Goal: Task Accomplishment & Management: Complete application form

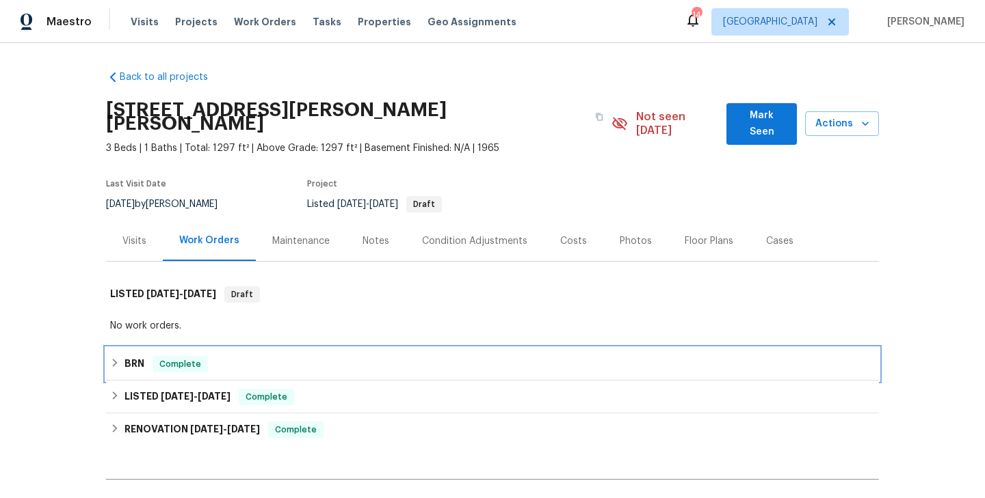
click at [162, 358] on span "Complete" at bounding box center [180, 365] width 53 height 14
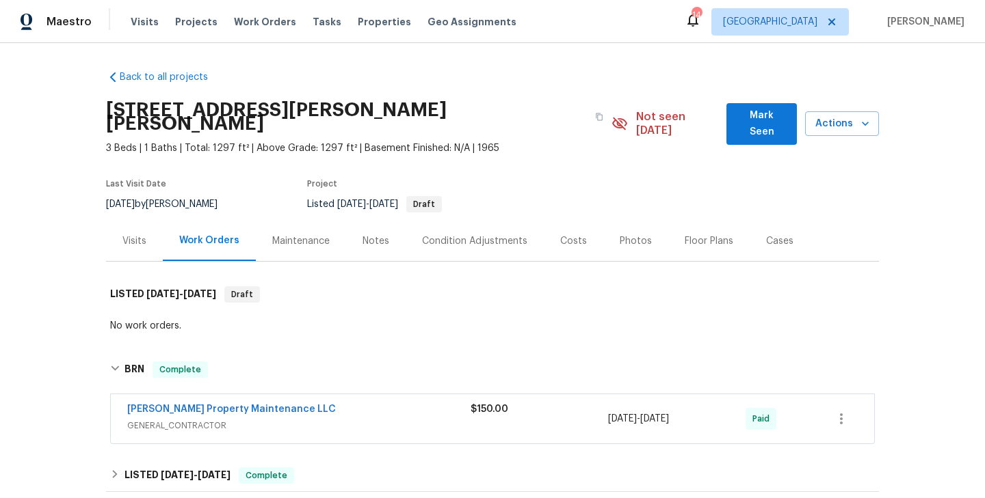
click at [207, 403] on span "Glen Property Maintenance LLC" at bounding box center [231, 410] width 209 height 14
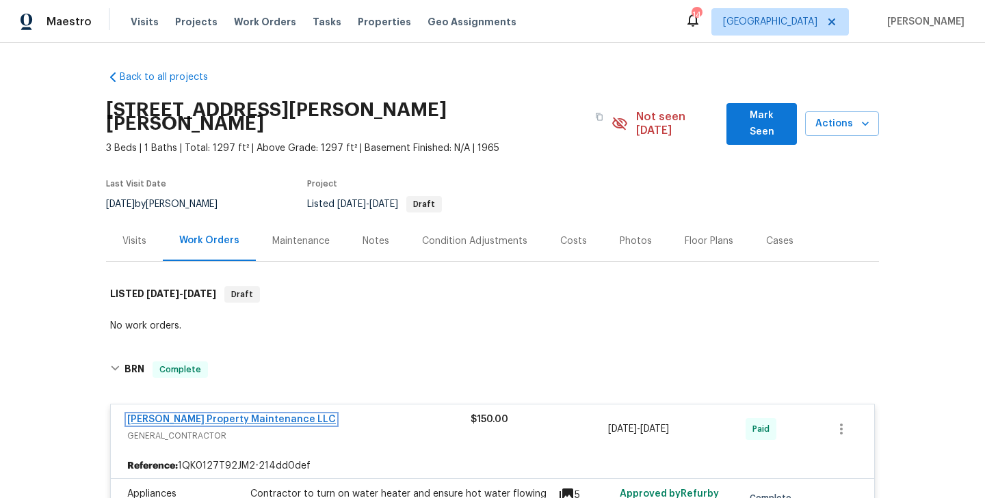
click at [230, 415] on link "Glen Property Maintenance LLC" at bounding box center [231, 420] width 209 height 10
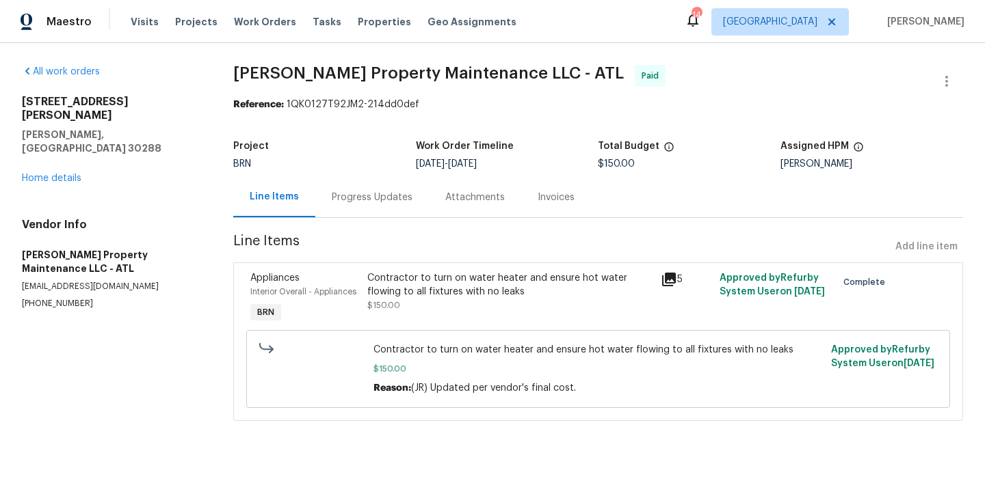
click at [362, 308] on div "Appliances Interior Overall - Appliances BRN" at bounding box center [305, 298] width 118 height 63
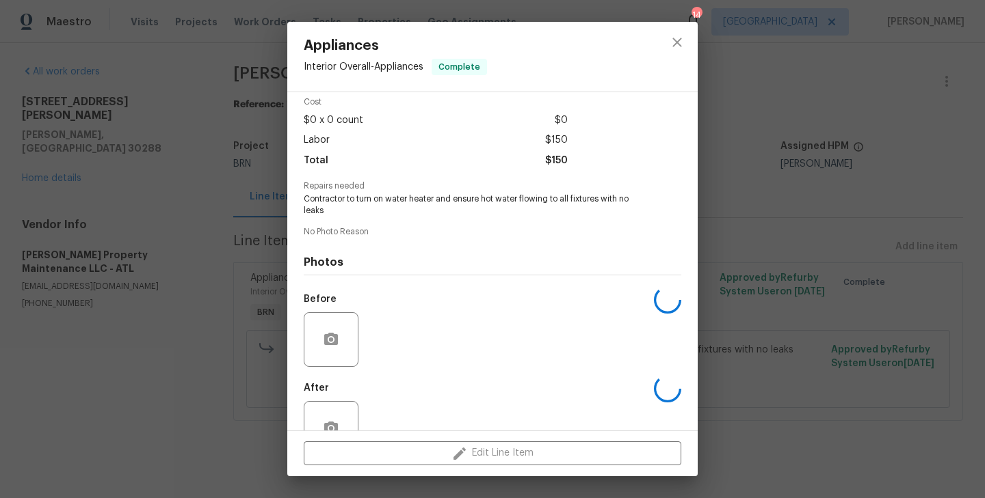
scroll to position [97, 0]
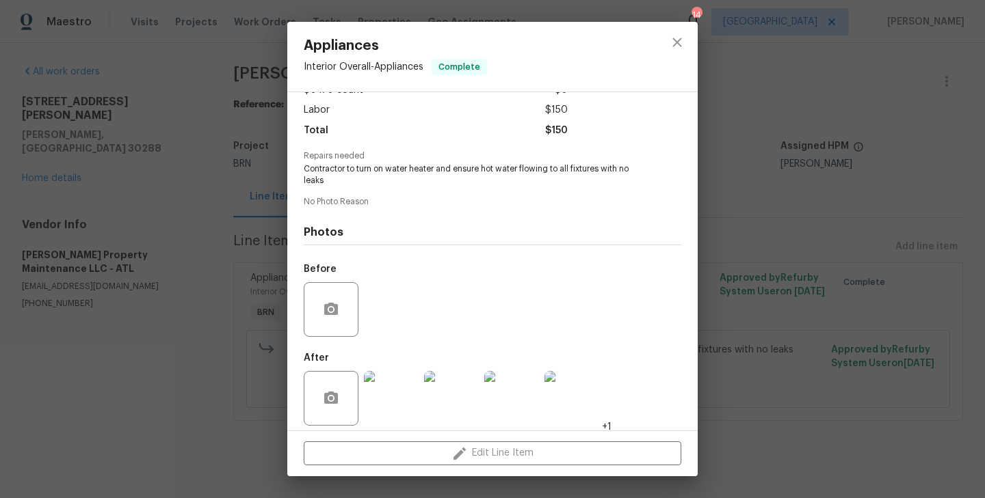
click at [402, 406] on img at bounding box center [391, 398] width 55 height 55
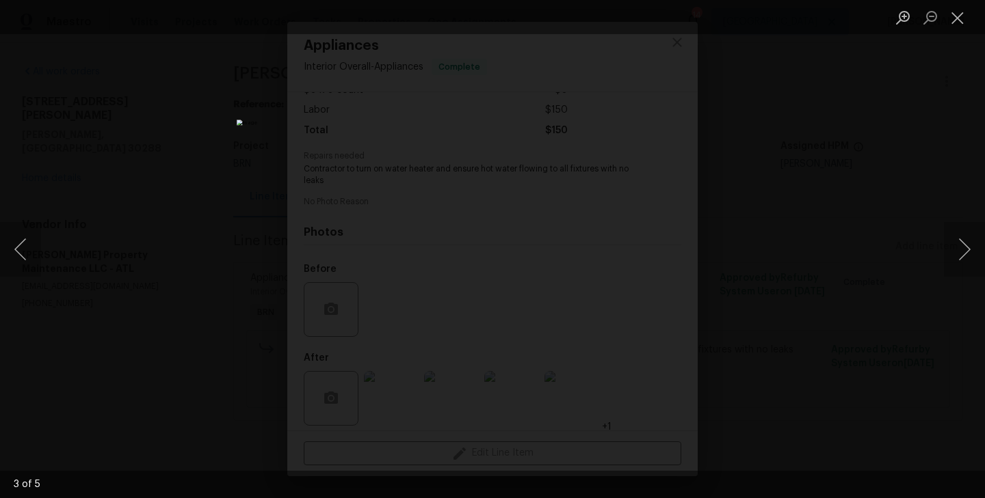
click at [194, 144] on div "Lightbox" at bounding box center [492, 249] width 985 height 498
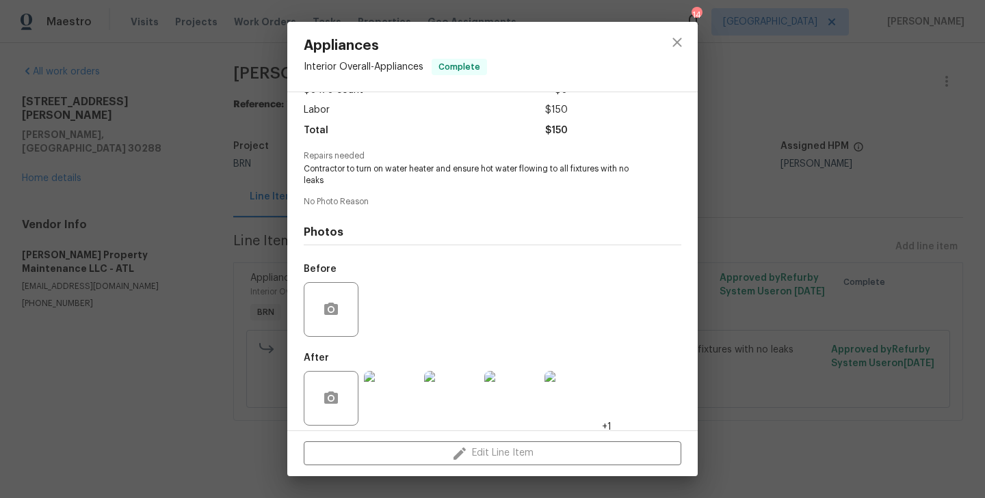
click at [194, 144] on div "Appliances Interior Overall - Appliances Complete Vendor Glen Property Maintena…" at bounding box center [492, 249] width 985 height 498
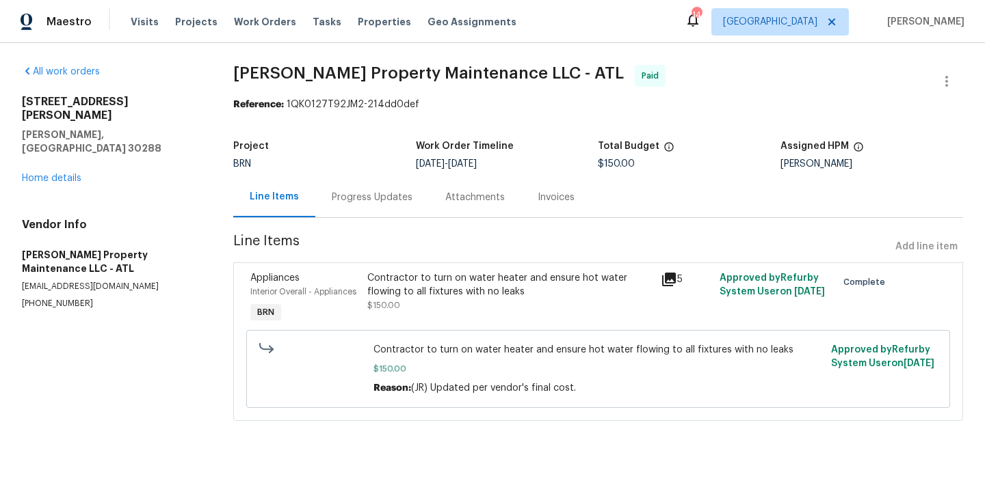
click at [338, 307] on div "Appliances Interior Overall - Appliances BRN" at bounding box center [305, 298] width 118 height 63
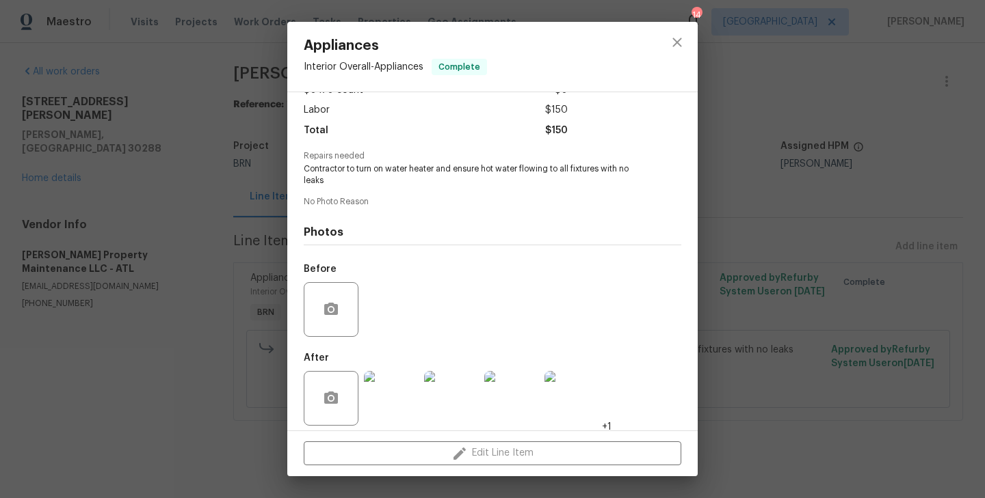
click at [187, 358] on div "Appliances Interior Overall - Appliances Complete Vendor Glen Property Maintena…" at bounding box center [492, 249] width 985 height 498
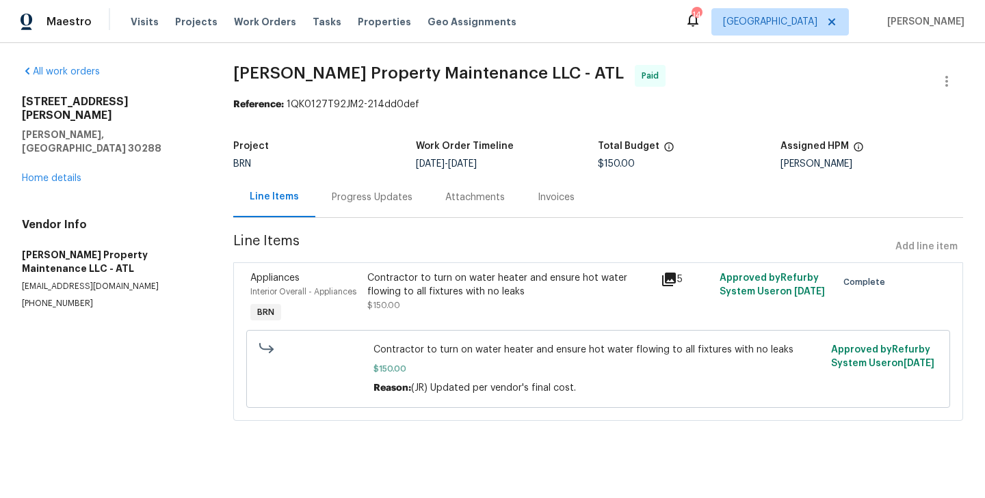
click at [384, 199] on div "Progress Updates" at bounding box center [372, 198] width 81 height 14
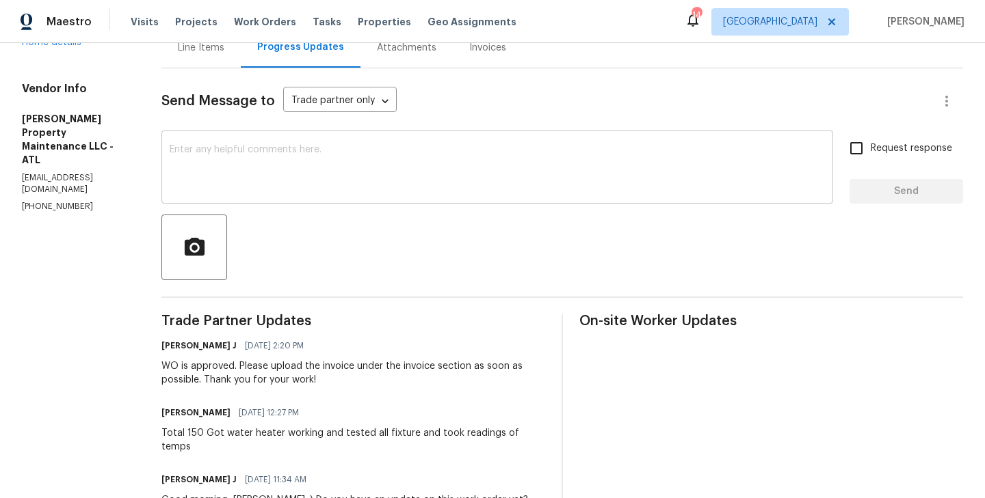
scroll to position [183, 0]
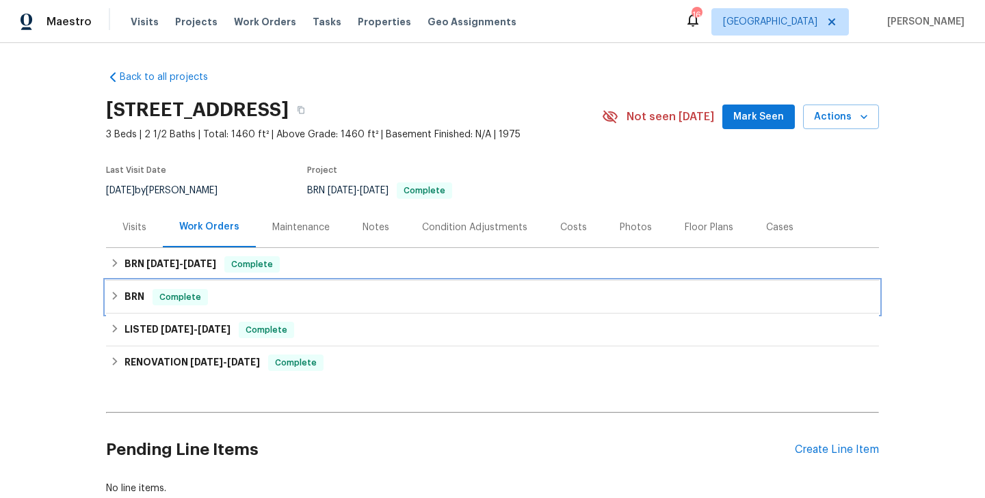
click at [188, 295] on span "Complete" at bounding box center [180, 298] width 53 height 14
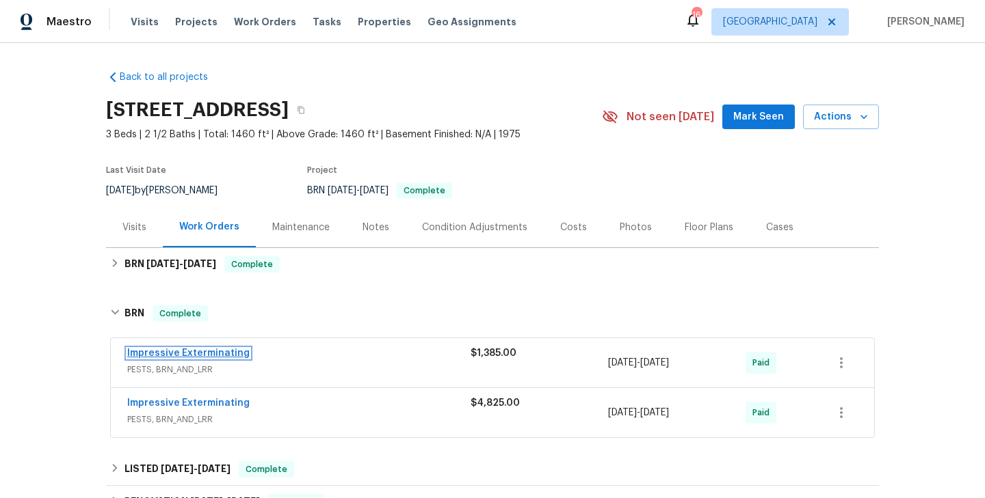
click at [183, 356] on link "Impressive Exterminating" at bounding box center [188, 354] width 122 height 10
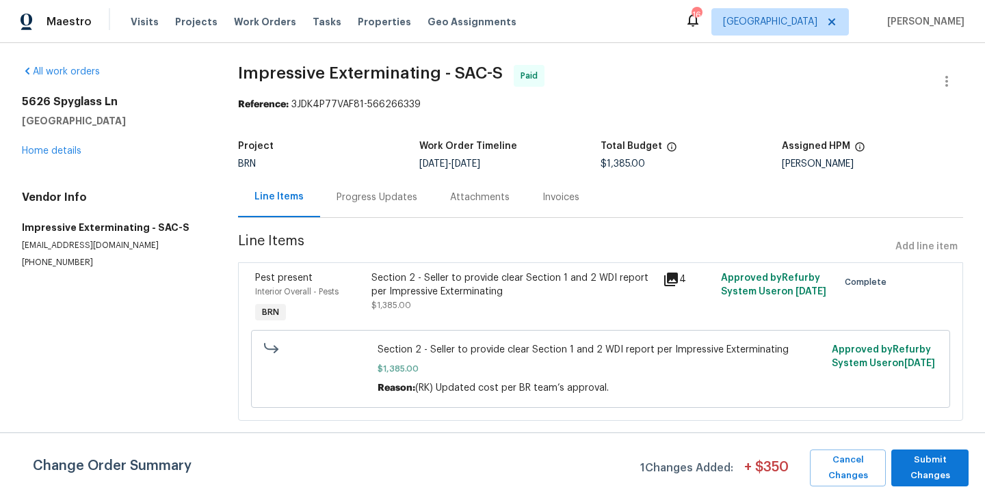
click at [354, 295] on div "Interior Overall - Pests" at bounding box center [309, 292] width 108 height 14
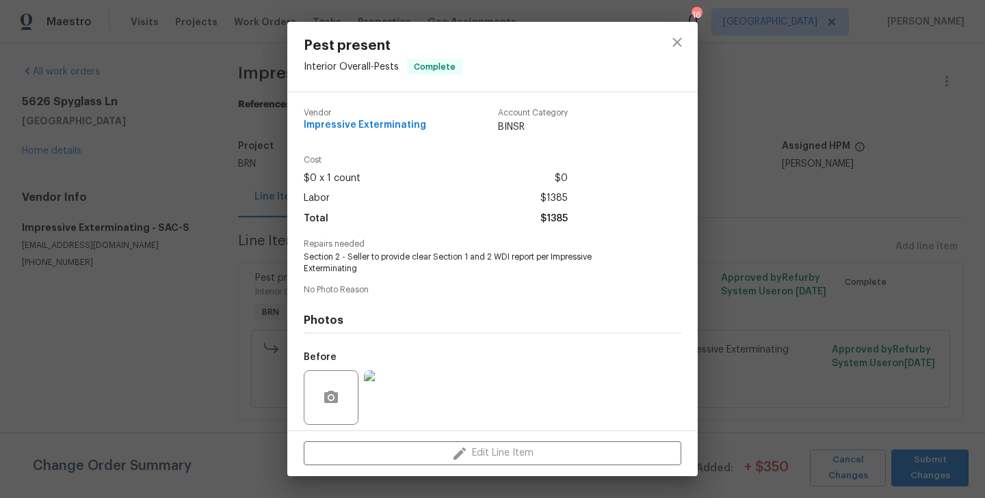
click at [382, 258] on span "Section 2 - Seller to provide clear Section 1 and 2 WDI report per Impressive E…" at bounding box center [474, 263] width 340 height 23
copy span "Section 2 - Seller to provide clear Section 1 and 2 WDI report per Impressive E…"
click at [189, 217] on div "Pest present Interior Overall - Pests Complete Vendor Impressive Exterminating …" at bounding box center [492, 249] width 985 height 498
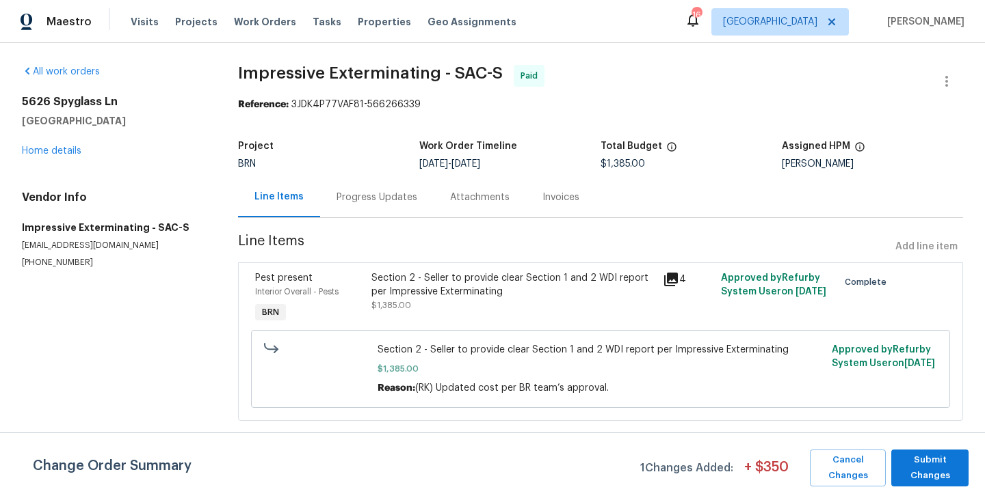
click at [71, 157] on div "5626 Spyglass Ln Citrus Heights, CA 95610 Home details" at bounding box center [113, 126] width 183 height 63
click at [60, 150] on link "Home details" at bounding box center [51, 151] width 59 height 10
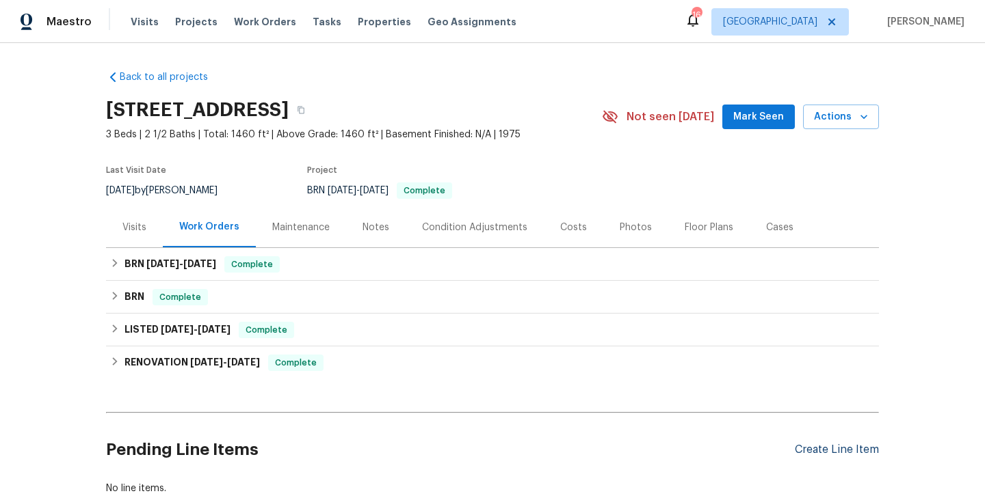
click at [842, 451] on div "Create Line Item" at bounding box center [837, 450] width 84 height 13
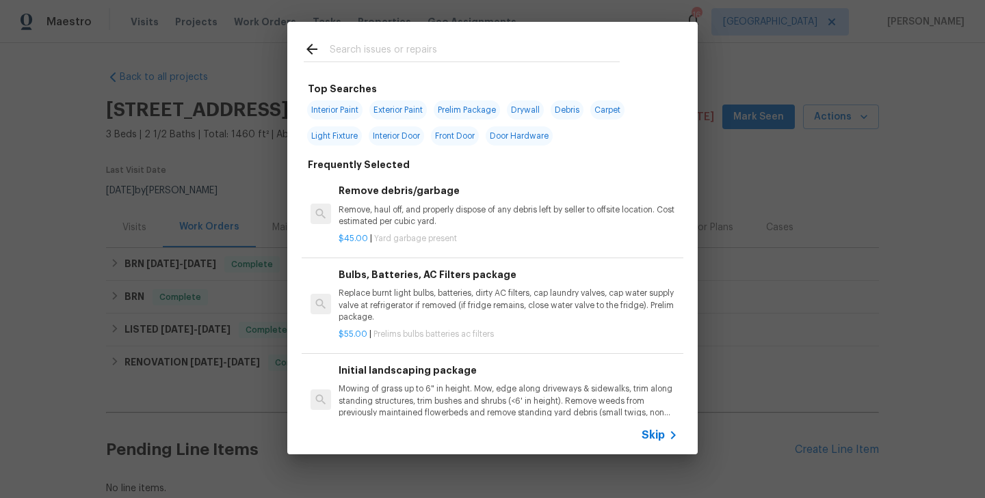
click at [672, 436] on icon at bounding box center [673, 435] width 5 height 8
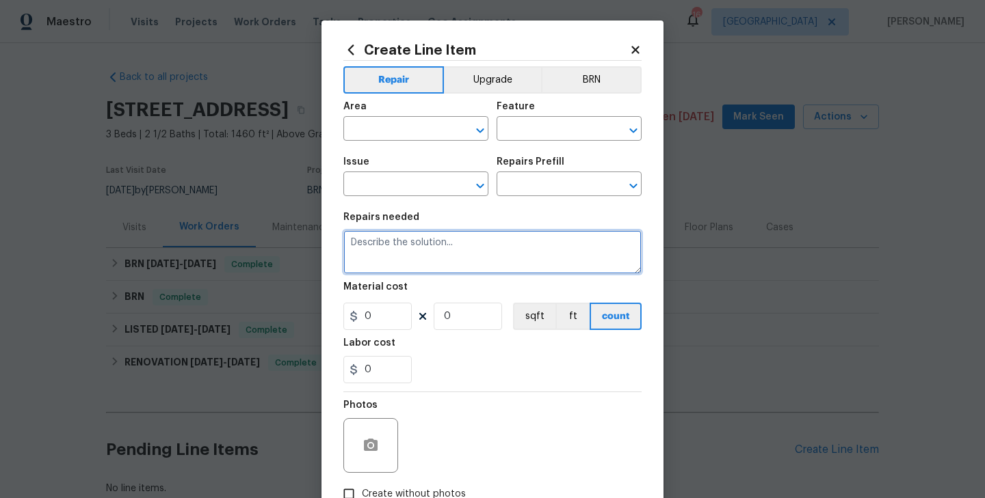
click at [425, 253] on textarea at bounding box center [492, 252] width 298 height 44
paste textarea "Section 2 - Seller to provide clear Section 1 and 2 WDI report per Impressive E…"
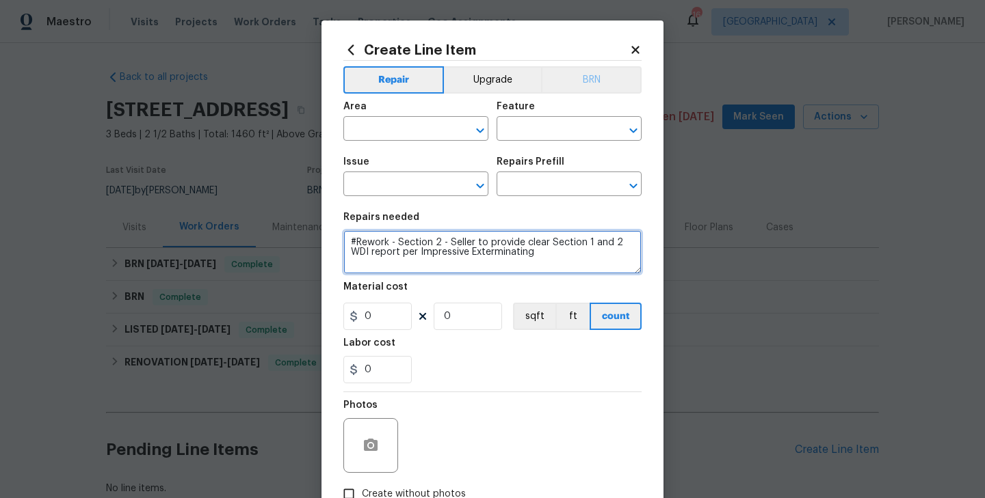
type textarea "#Rework - Section 2 - Seller to provide clear Section 1 and 2 WDI report per Im…"
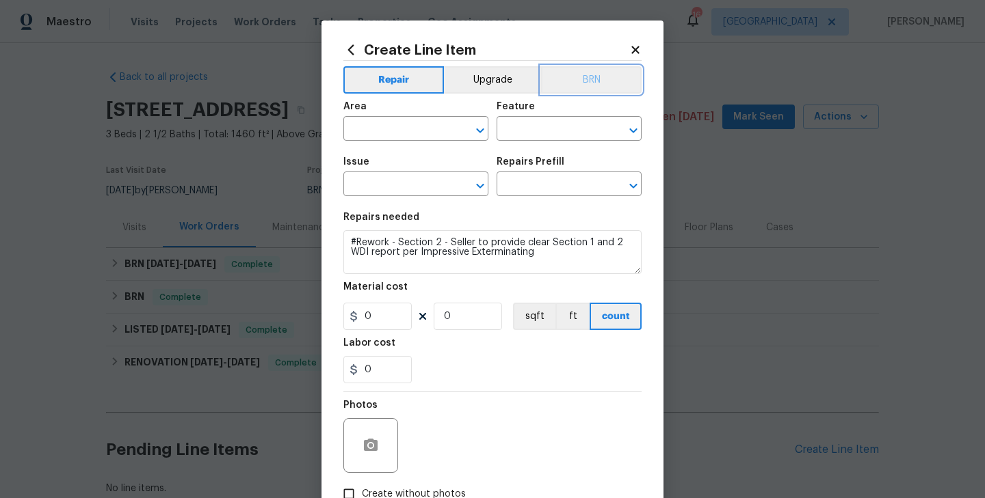
click at [593, 79] on button "BRN" at bounding box center [591, 79] width 101 height 27
click at [420, 122] on input "text" at bounding box center [396, 130] width 107 height 21
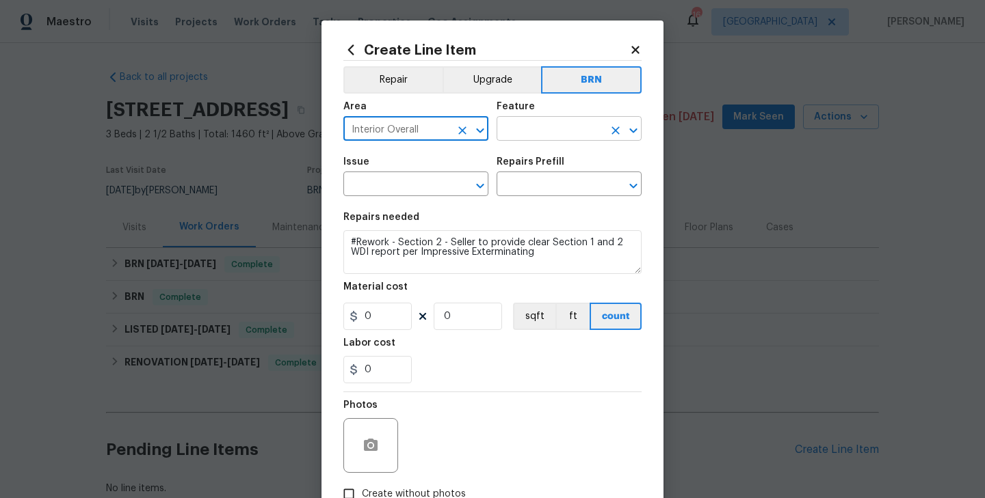
type input "Interior Overall"
click at [548, 133] on input "text" at bounding box center [549, 130] width 107 height 21
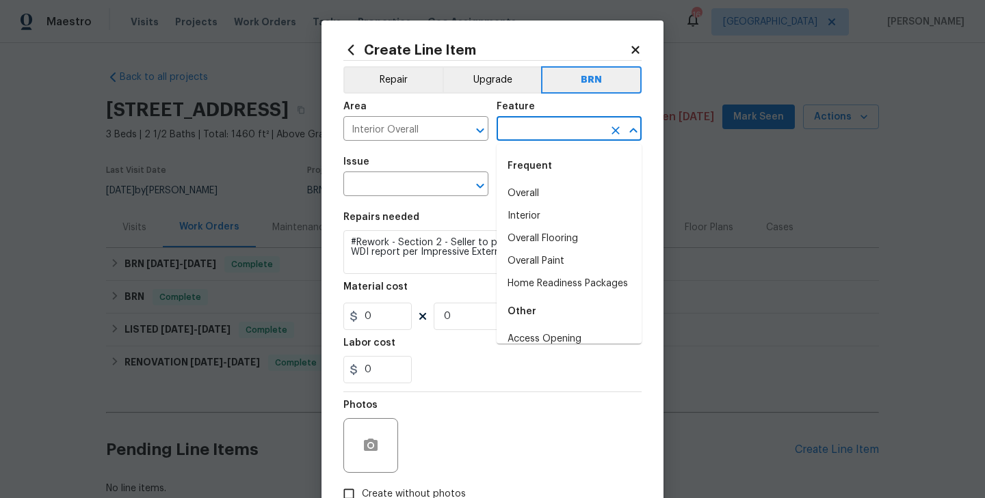
type input "Overall"
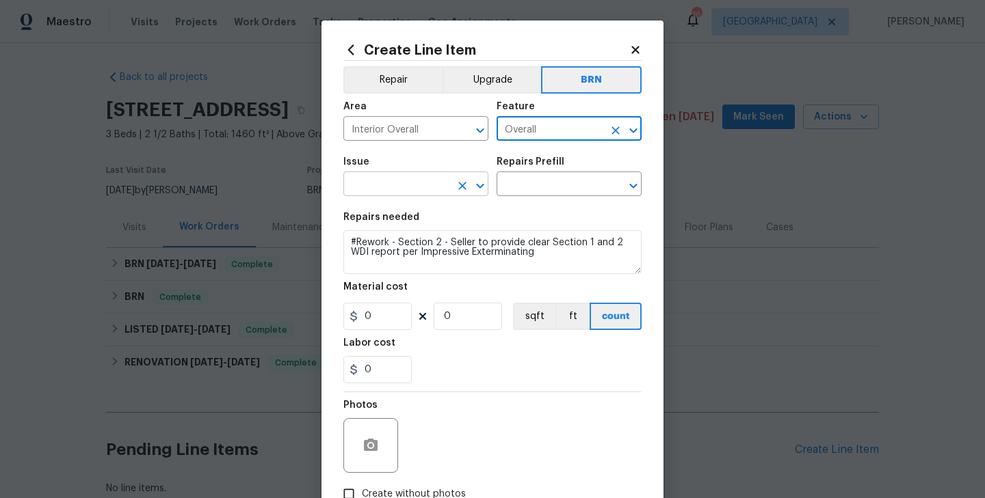
click at [392, 188] on input "text" at bounding box center [396, 185] width 107 height 21
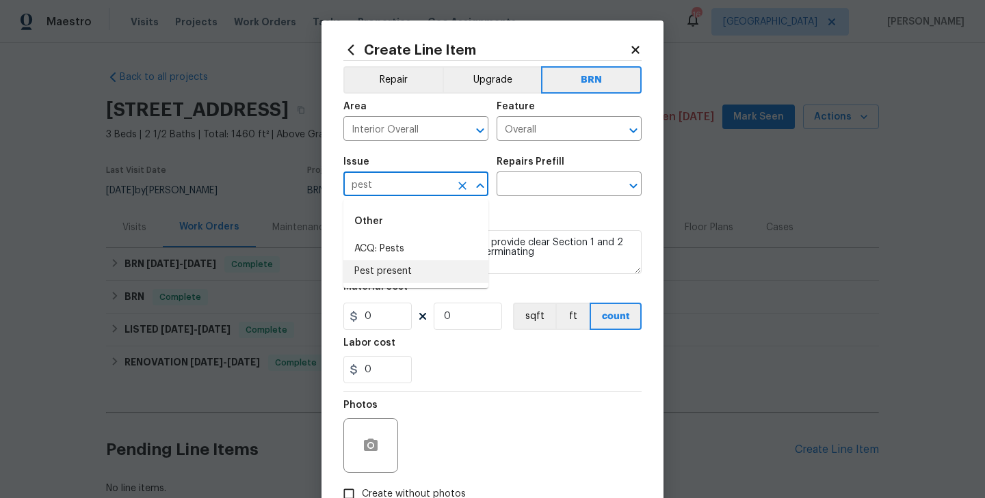
click at [408, 267] on li "Pest present" at bounding box center [415, 272] width 145 height 23
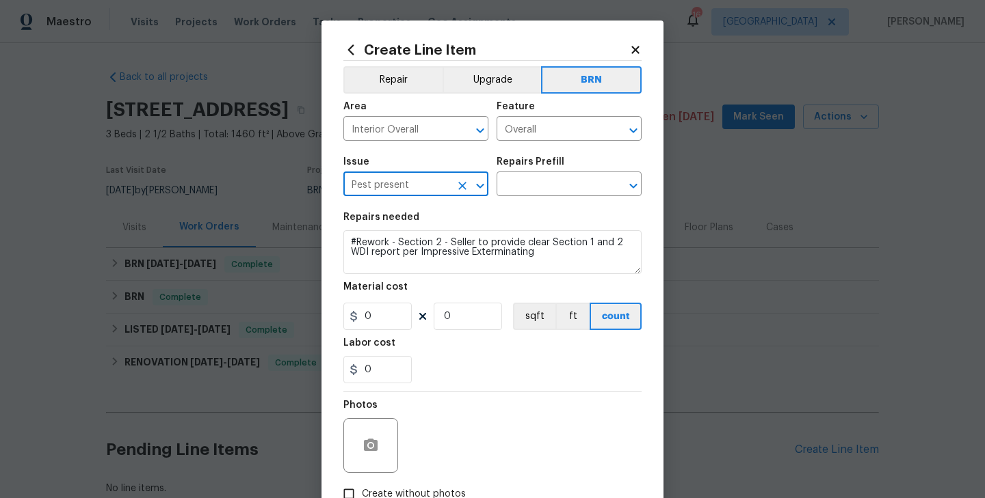
type input "Pest present"
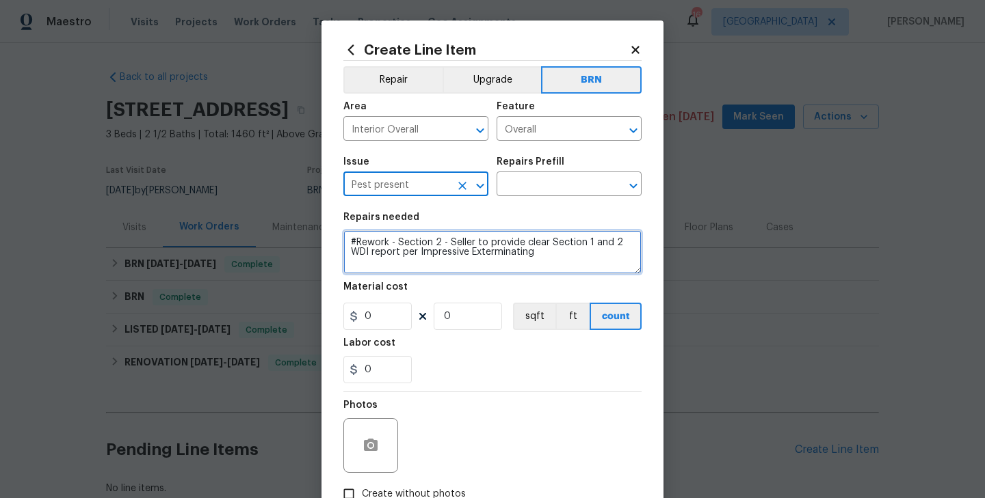
click at [450, 241] on textarea "#Rework - Section 2 - Seller to provide clear Section 1 and 2 WDI report per Im…" at bounding box center [492, 252] width 298 height 44
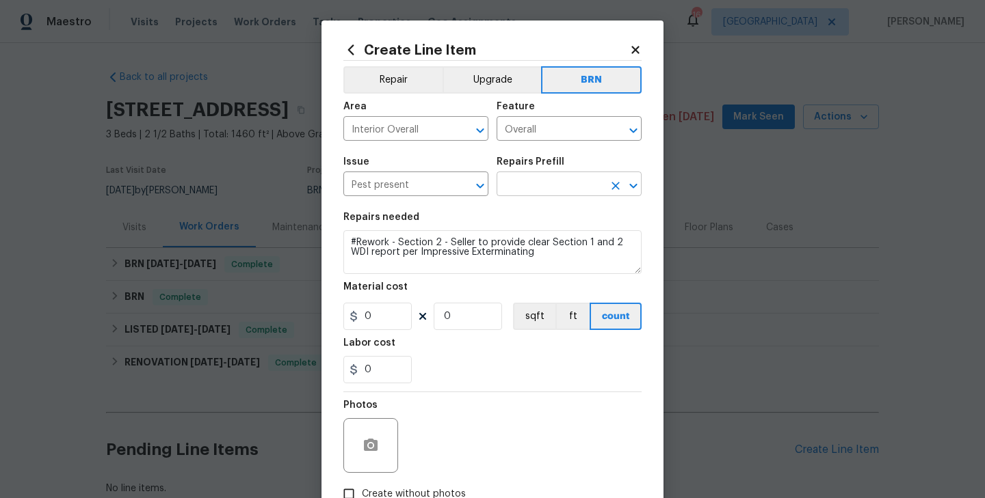
click at [544, 176] on input "text" at bounding box center [549, 185] width 107 height 21
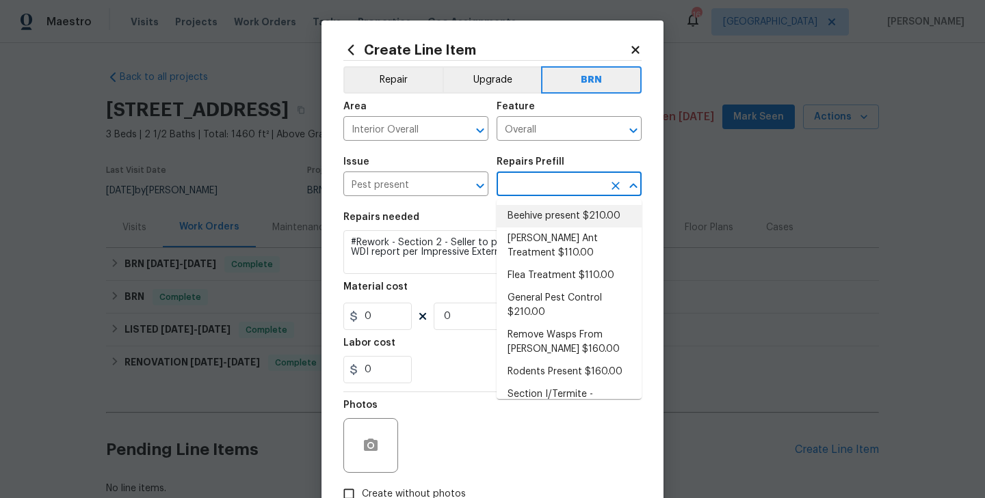
click at [561, 219] on li "Beehive present $210.00" at bounding box center [568, 216] width 145 height 23
type input "Pests"
type input "Beehive present $210.00"
type textarea "Remove, patch/paint touch up location after removal if needed."
type input "210"
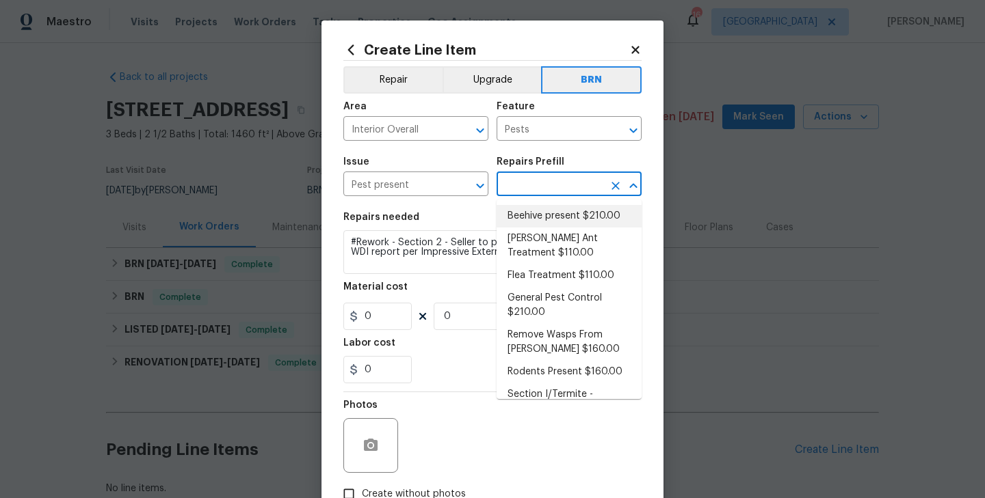
type input "1"
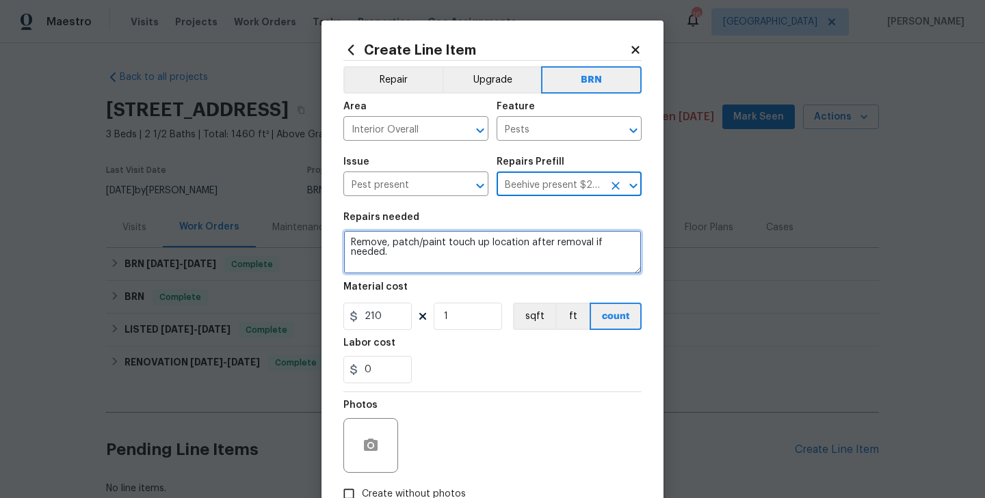
click at [395, 268] on textarea "Remove, patch/paint touch up location after removal if needed." at bounding box center [492, 252] width 298 height 44
paste textarea "#Rework - Section 2 - Seller to provide clear Section 1 and 2 WDI report per Im…"
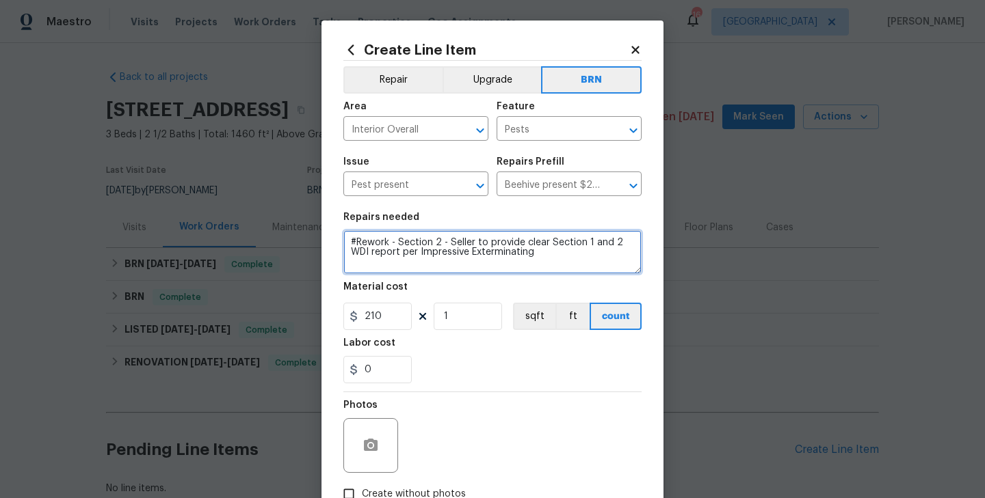
type textarea "#Rework - Section 2 - Seller to provide clear Section 1 and 2 WDI report per Im…"
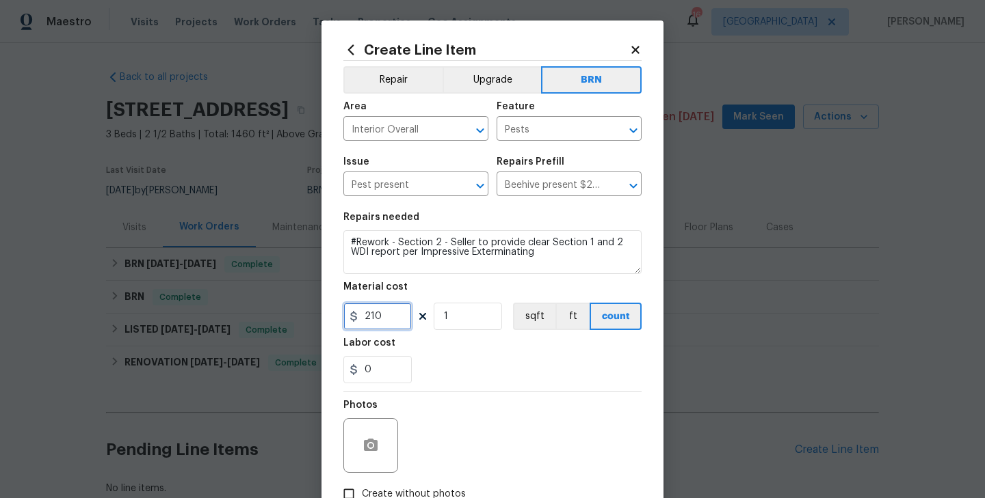
click at [393, 326] on input "210" at bounding box center [377, 316] width 68 height 27
type input "1"
click at [459, 358] on div "0" at bounding box center [492, 369] width 298 height 27
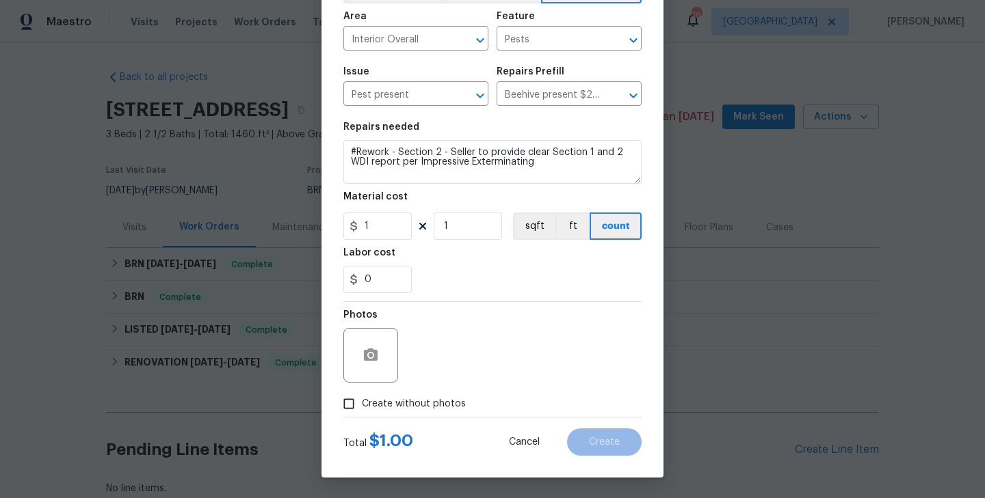
click at [413, 403] on span "Create without photos" at bounding box center [414, 404] width 104 height 14
click at [362, 403] on input "Create without photos" at bounding box center [349, 404] width 26 height 26
checkbox input "true"
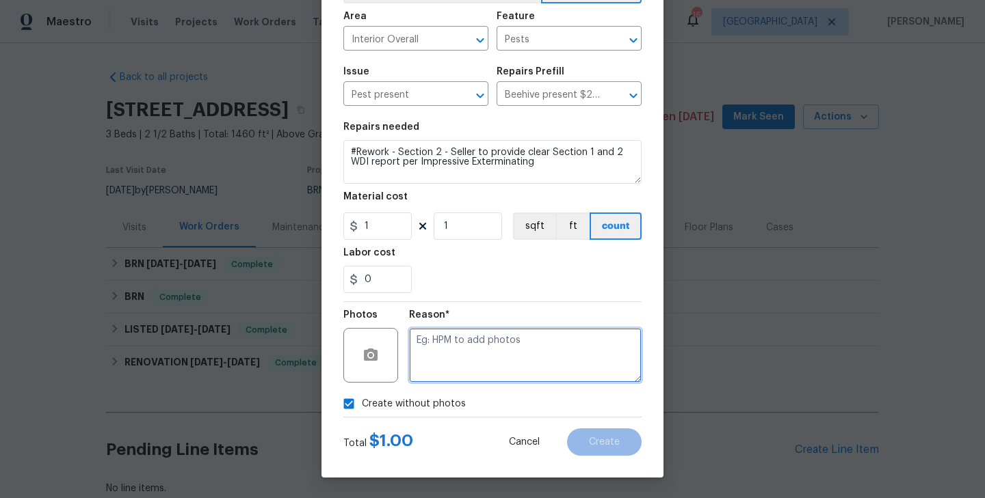
click at [489, 371] on textarea at bounding box center [525, 355] width 232 height 55
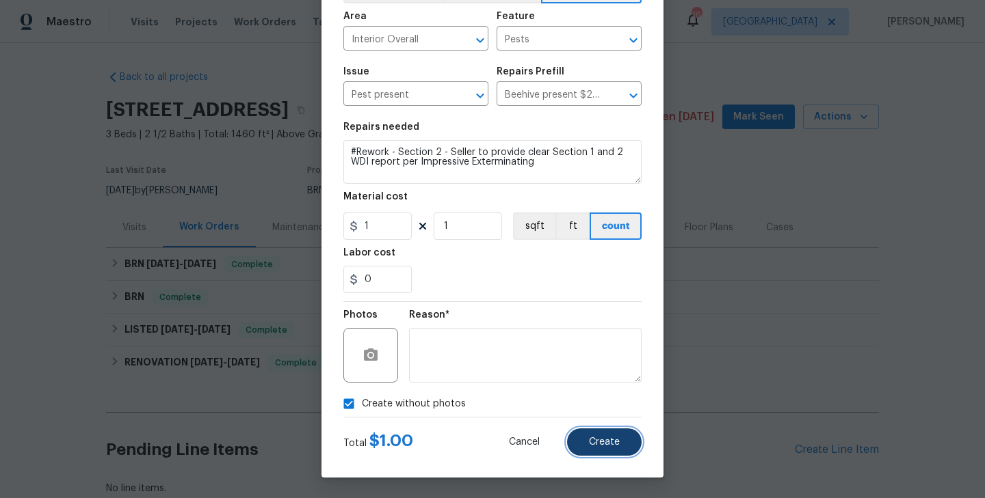
click at [628, 435] on button "Create" at bounding box center [604, 442] width 75 height 27
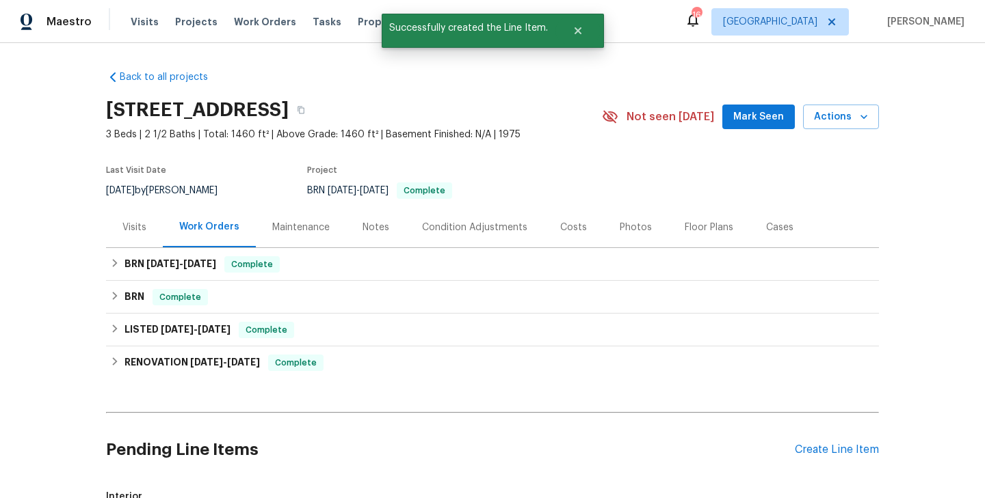
scroll to position [246, 0]
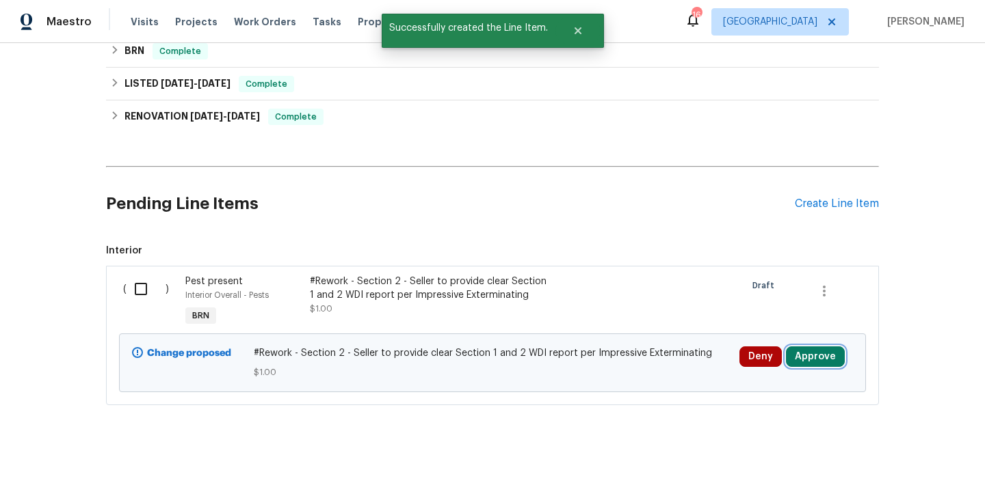
click at [810, 351] on button "Approve" at bounding box center [815, 357] width 59 height 21
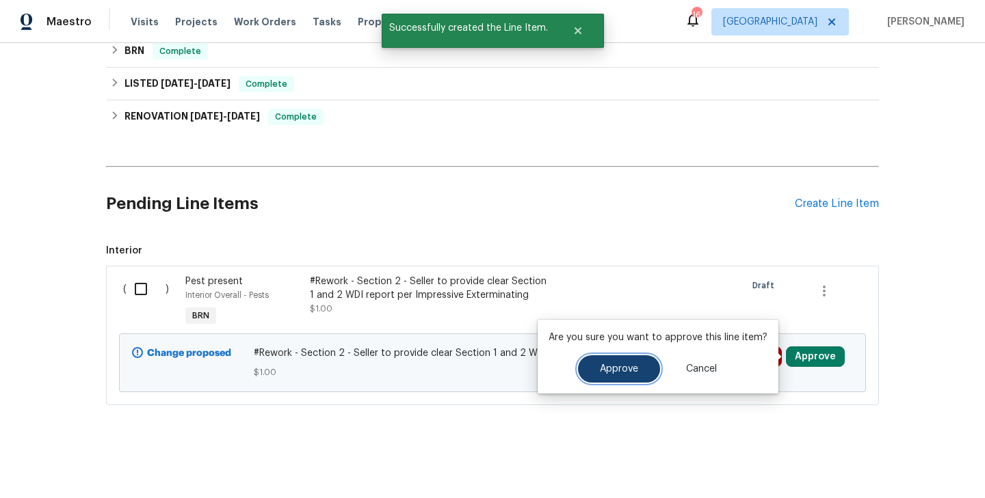
click at [637, 362] on button "Approve" at bounding box center [619, 369] width 82 height 27
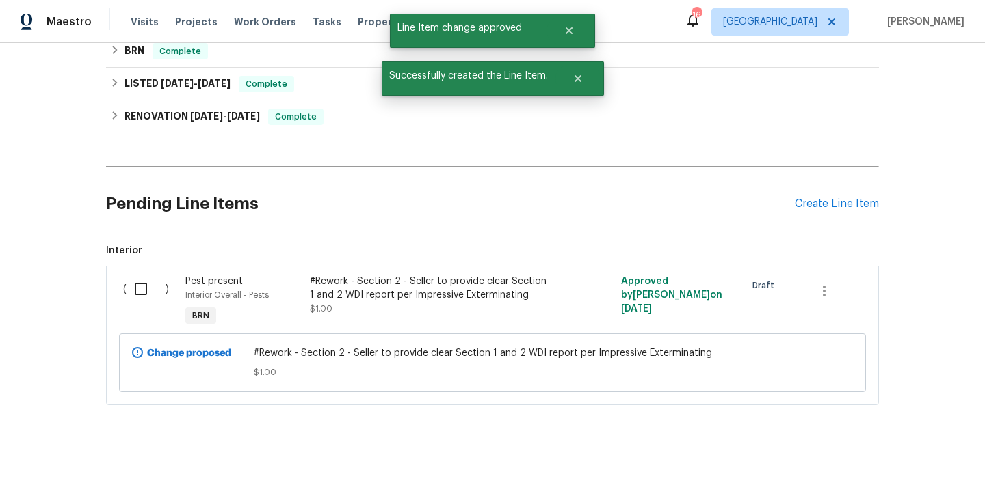
click at [141, 291] on input "checkbox" at bounding box center [145, 289] width 39 height 29
checkbox input "true"
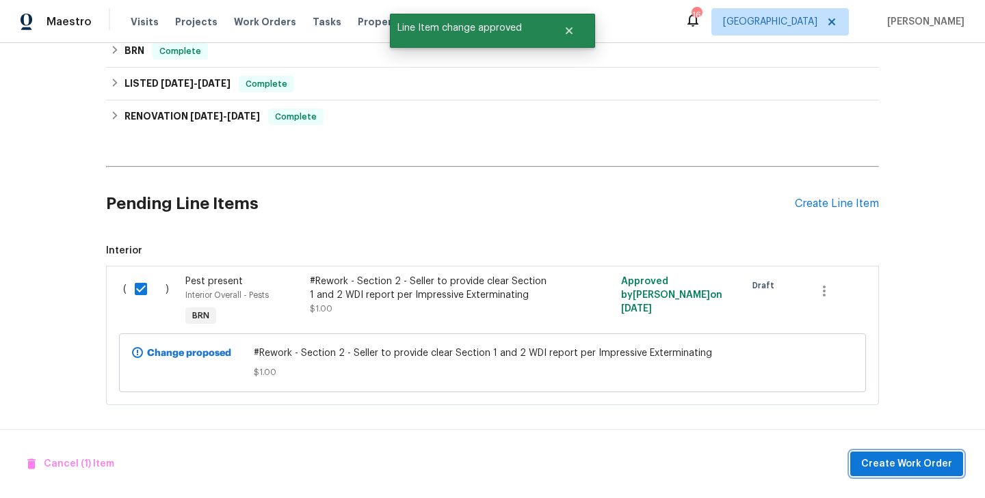
click at [862, 466] on button "Create Work Order" at bounding box center [906, 464] width 113 height 25
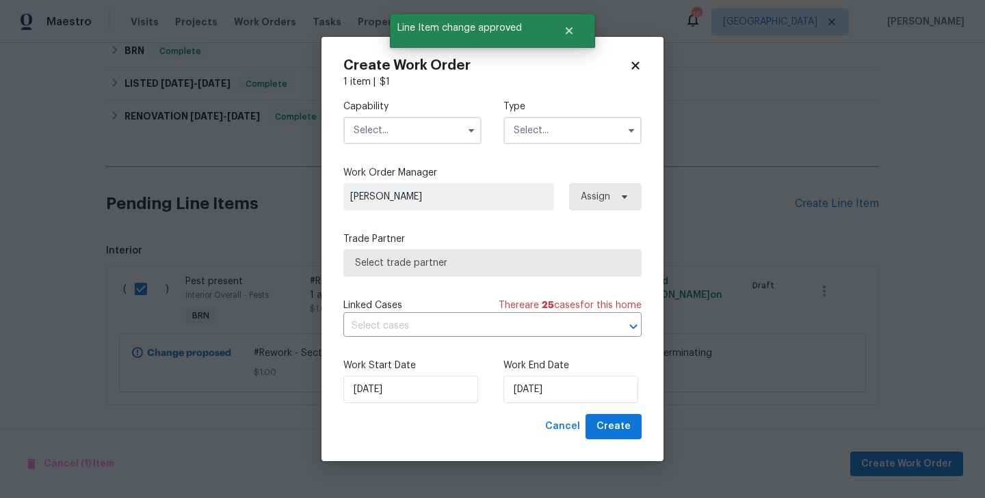
click at [568, 134] on input "text" at bounding box center [572, 130] width 138 height 27
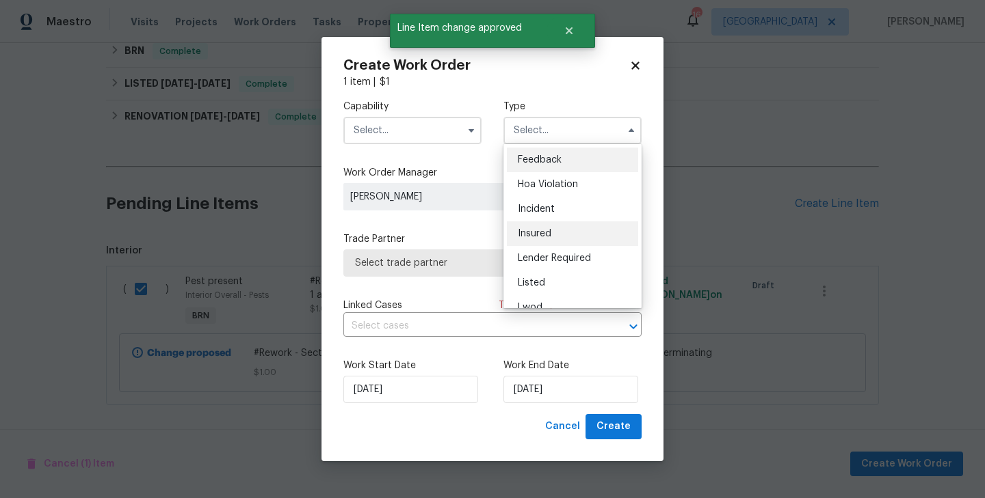
scroll to position [163, 0]
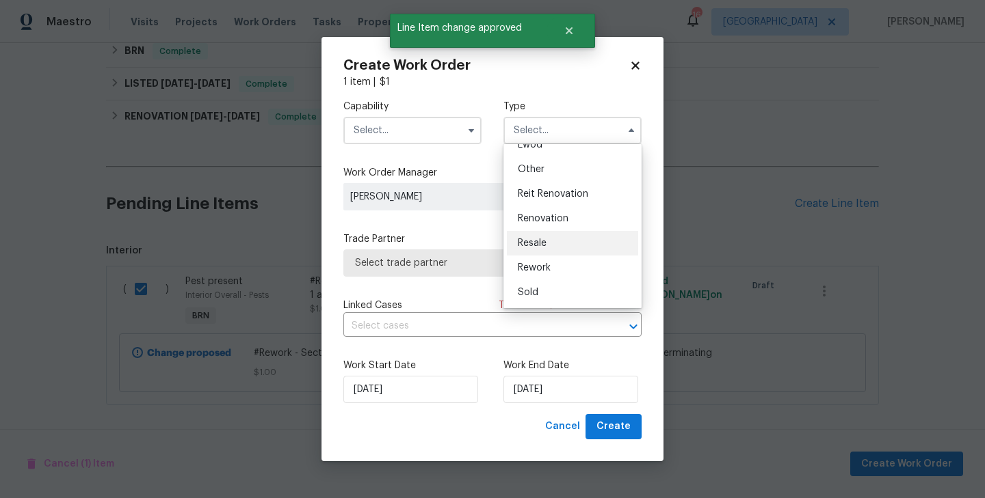
click at [567, 235] on div "Resale" at bounding box center [572, 243] width 131 height 25
type input "Resale"
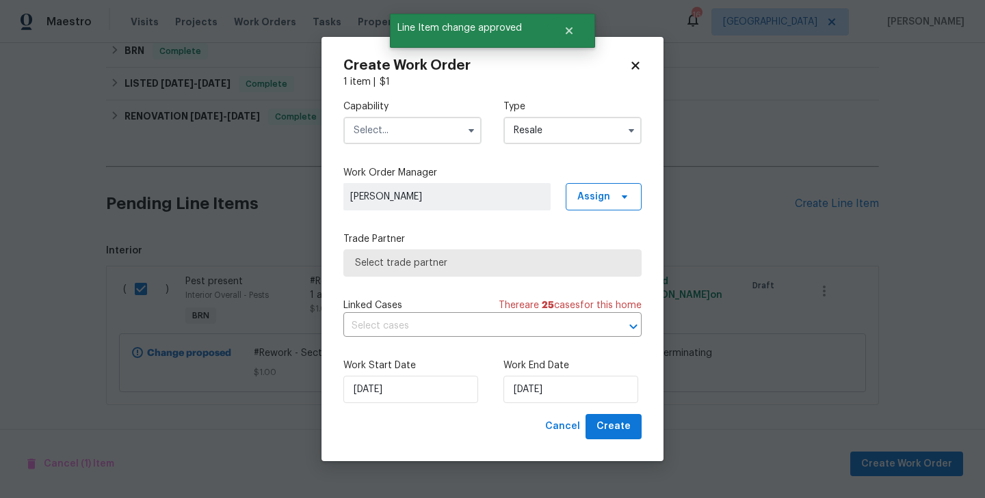
click at [450, 126] on input "text" at bounding box center [412, 130] width 138 height 27
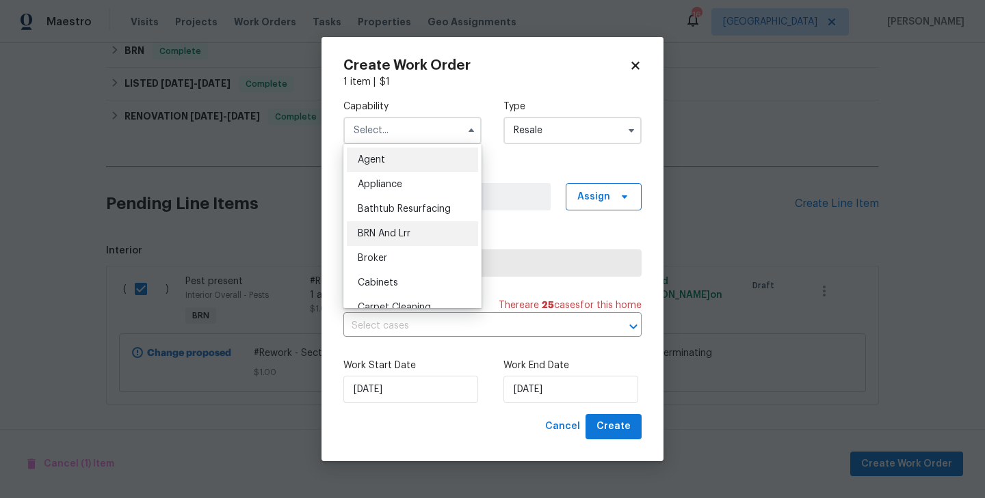
click at [442, 224] on div "BRN And Lrr" at bounding box center [412, 234] width 131 height 25
type input "BRN And Lrr"
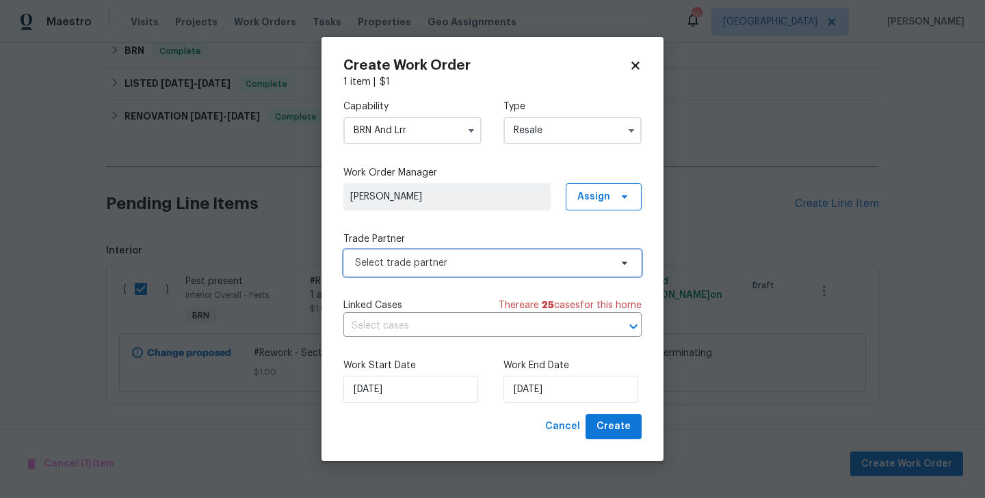
click at [478, 251] on span "Select trade partner" at bounding box center [492, 263] width 298 height 27
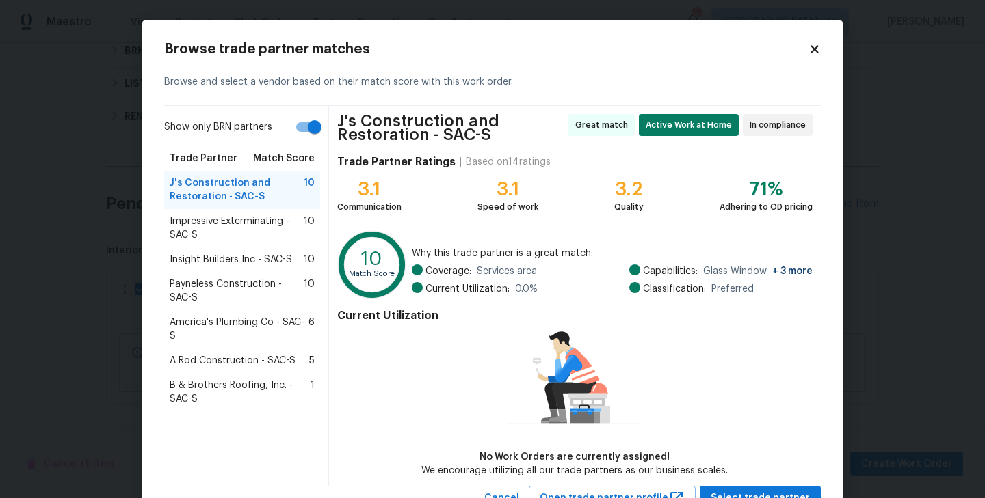
click at [219, 219] on span "Impressive Exterminating - SAC-S" at bounding box center [237, 228] width 134 height 27
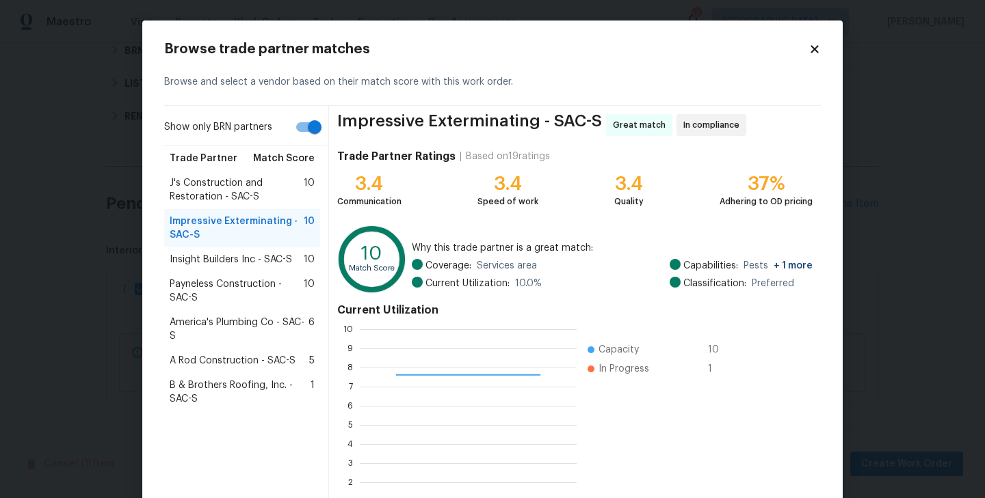
scroll to position [105, 0]
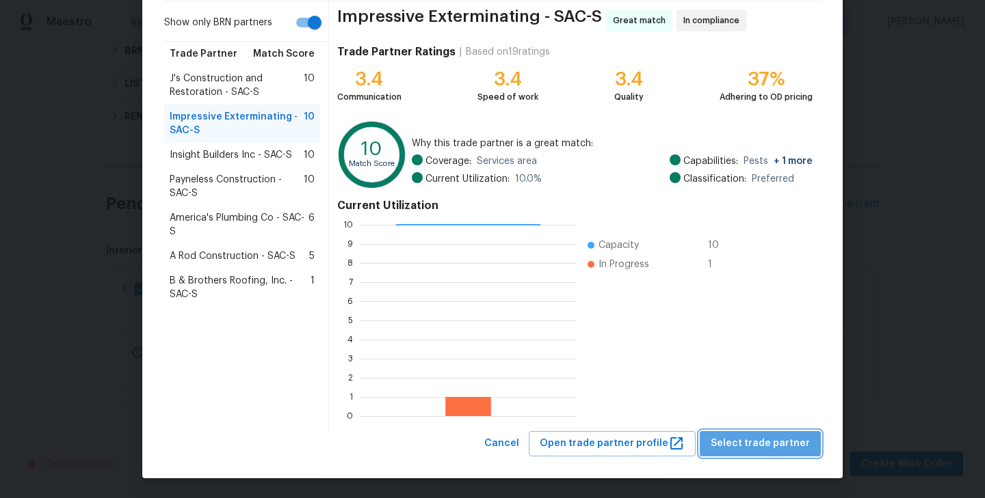
click at [784, 449] on span "Select trade partner" at bounding box center [759, 444] width 99 height 17
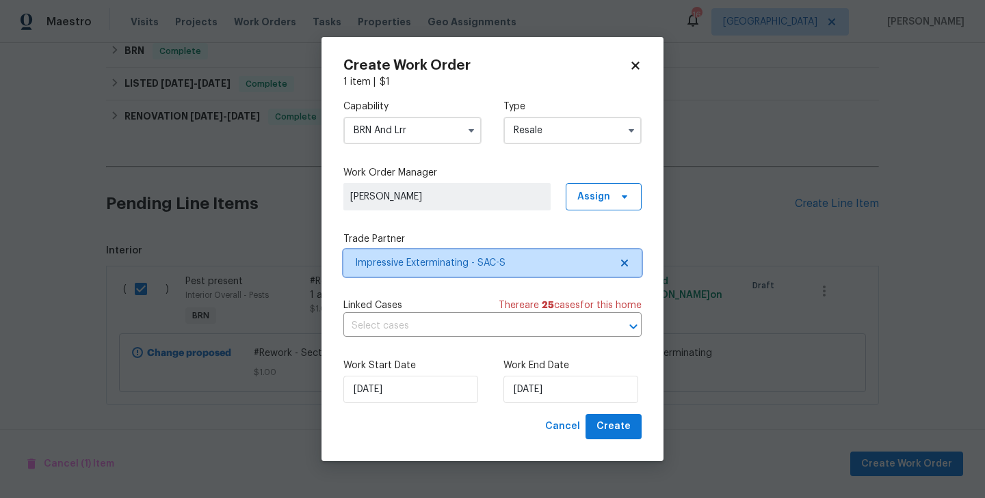
scroll to position [0, 0]
click at [454, 333] on input "text" at bounding box center [473, 326] width 260 height 21
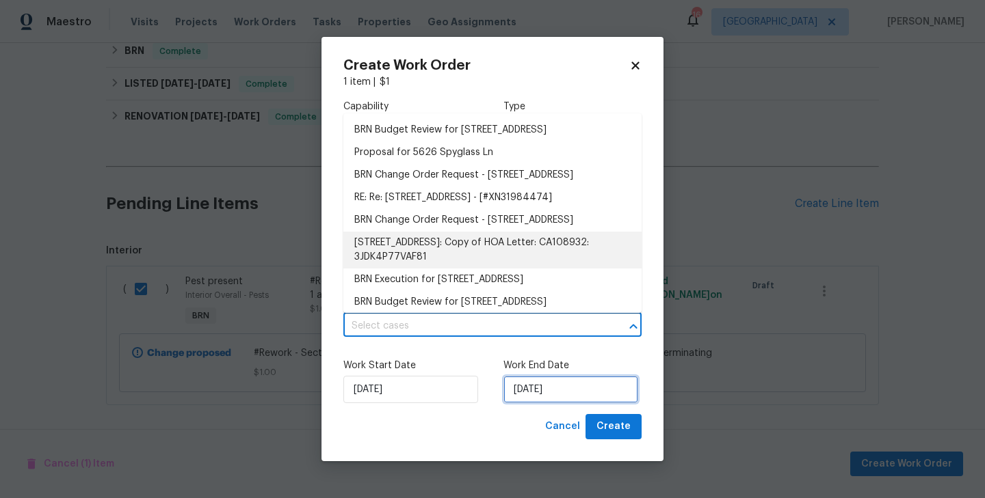
click at [542, 386] on input "[DATE]" at bounding box center [570, 389] width 135 height 27
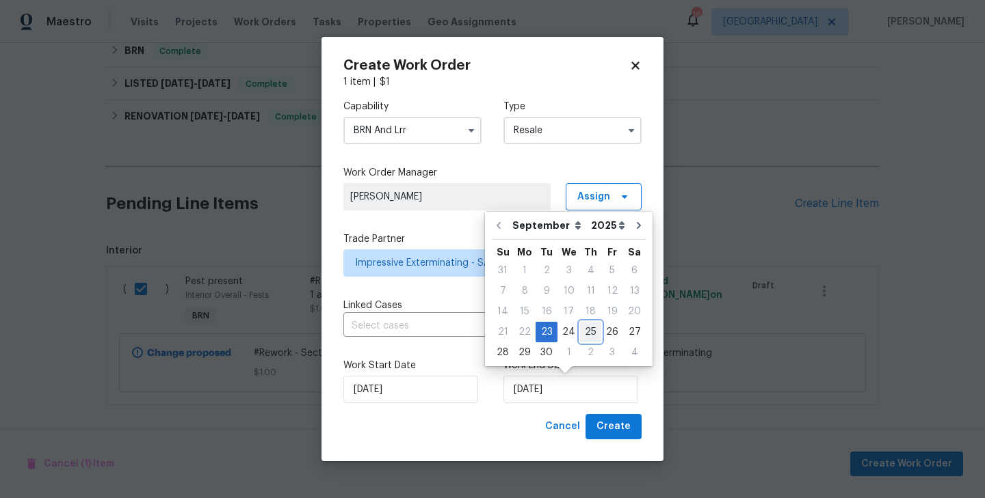
click at [588, 328] on div "25" at bounding box center [590, 332] width 21 height 19
type input "9/25/2025"
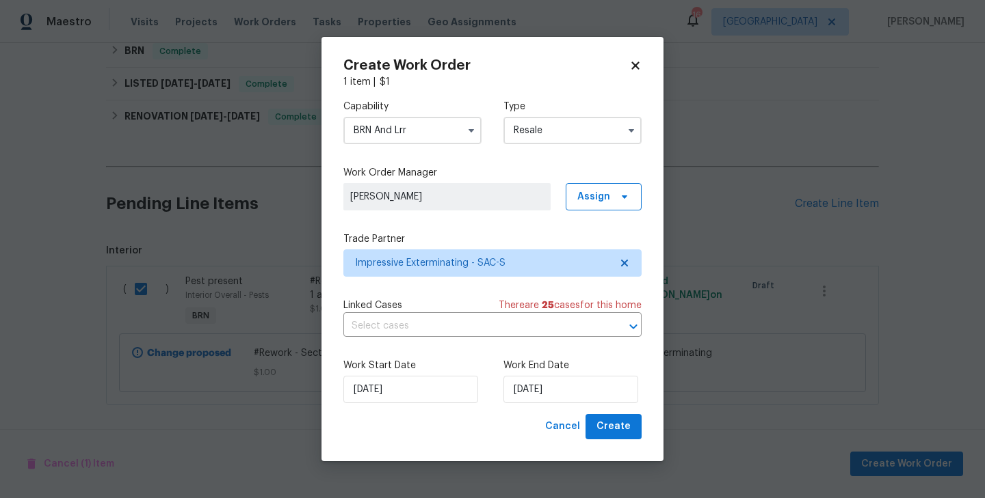
click at [615, 442] on div "Create Work Order 1 item | $ 1 Capability BRN And Lrr Type Resale Work Order Ma…" at bounding box center [492, 249] width 342 height 425
click at [624, 420] on span "Create" at bounding box center [613, 426] width 34 height 17
checkbox input "false"
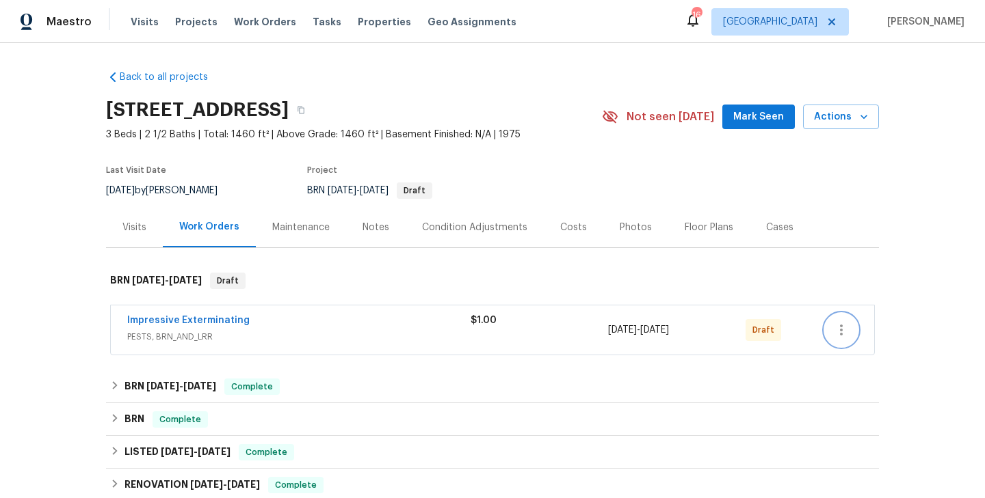
click at [838, 333] on icon "button" at bounding box center [841, 330] width 16 height 16
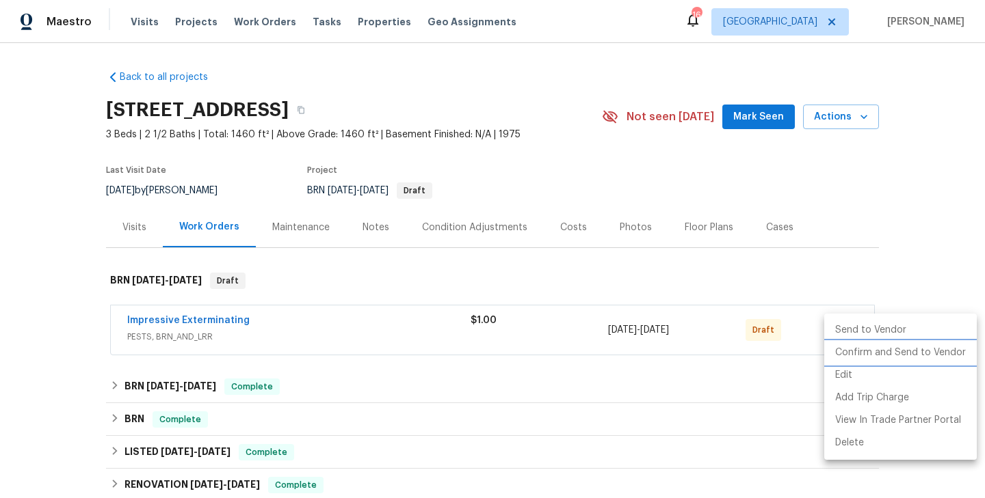
click at [879, 353] on li "Confirm and Send to Vendor" at bounding box center [900, 353] width 152 height 23
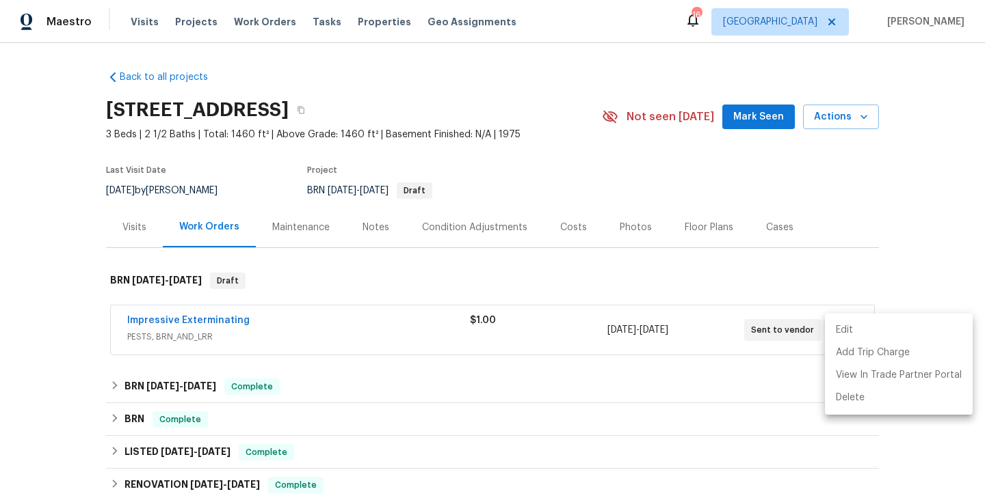
click at [183, 328] on div at bounding box center [492, 249] width 985 height 498
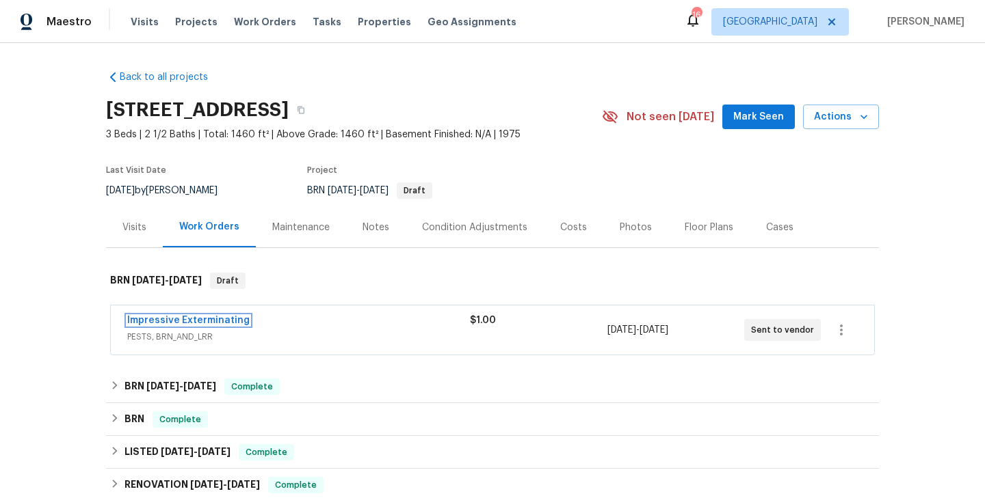
click at [200, 323] on link "Impressive Exterminating" at bounding box center [188, 321] width 122 height 10
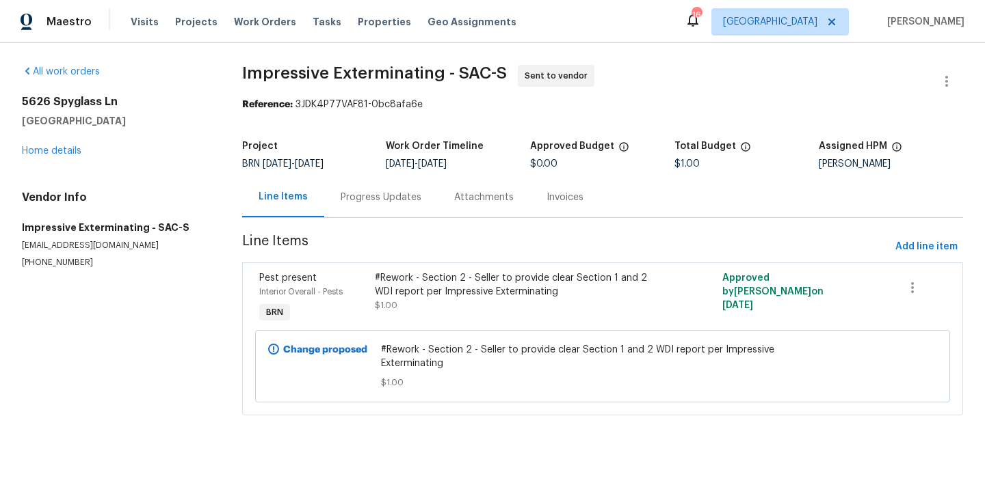
click at [356, 297] on div "Interior Overall - Pests" at bounding box center [312, 292] width 107 height 14
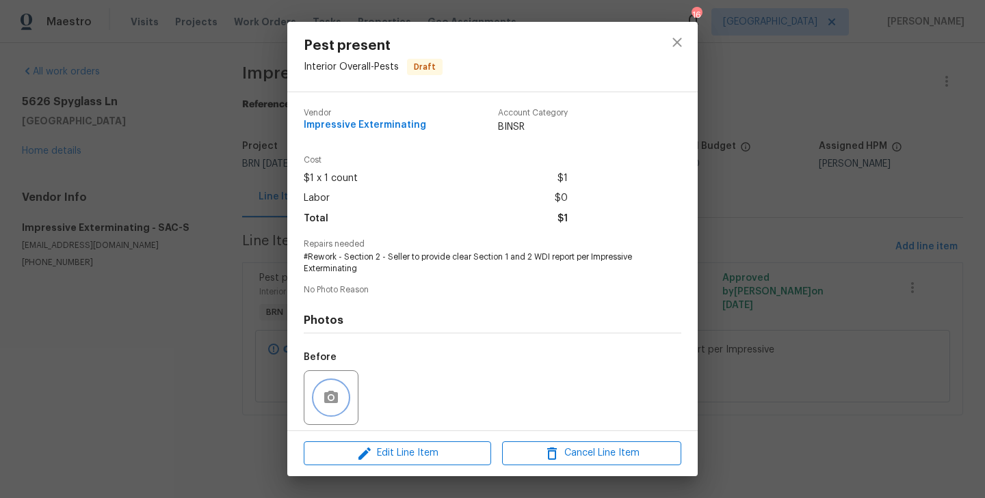
click at [328, 395] on icon "button" at bounding box center [331, 397] width 14 height 12
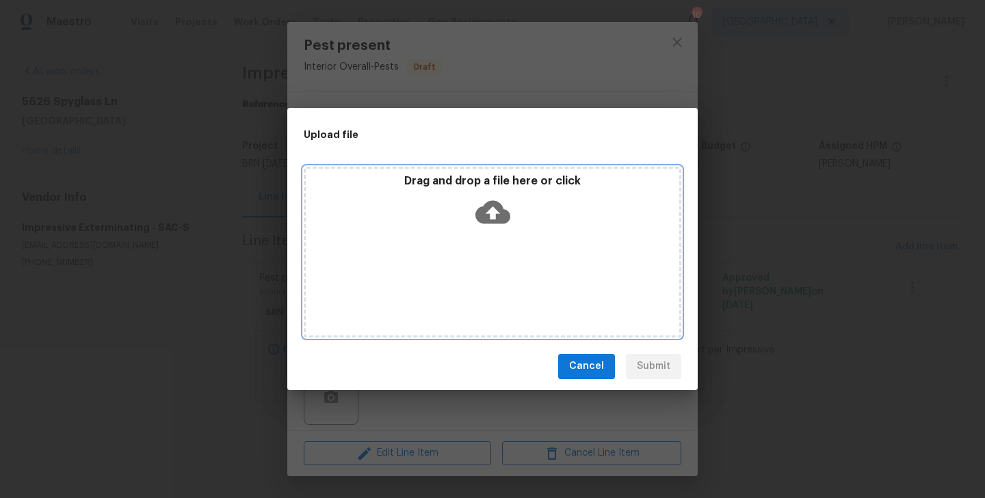
click at [514, 194] on div "Drag and drop a file here or click" at bounding box center [492, 203] width 373 height 59
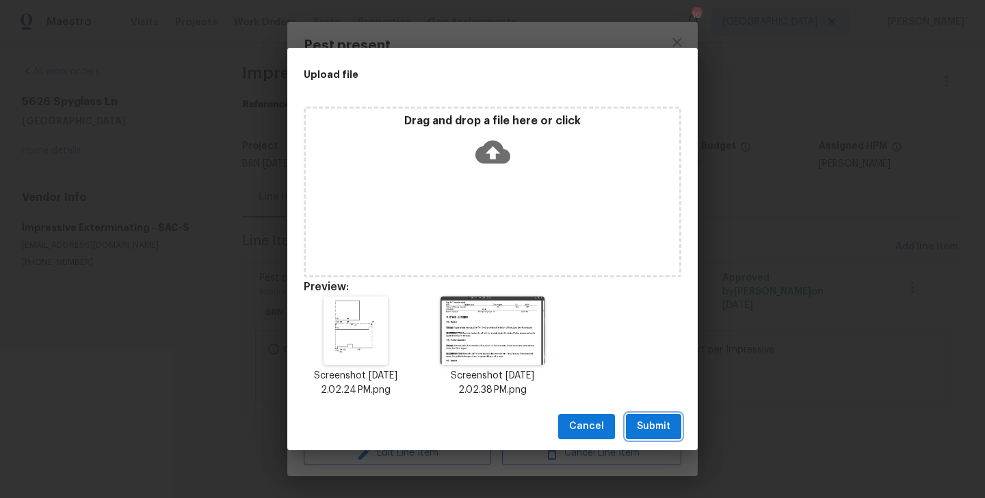
click at [658, 418] on button "Submit" at bounding box center [653, 426] width 55 height 25
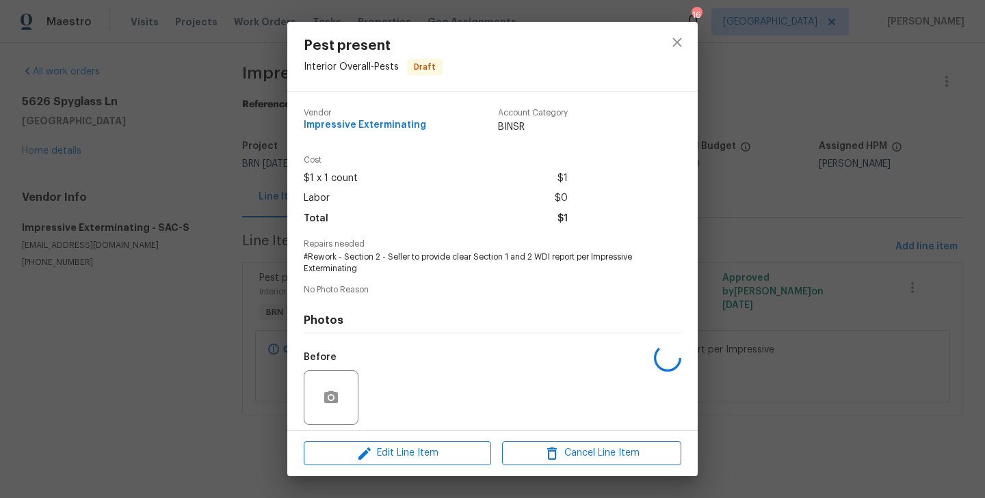
click at [748, 329] on div "Pest present Interior Overall - Pests Draft Vendor Impressive Exterminating Acc…" at bounding box center [492, 249] width 985 height 498
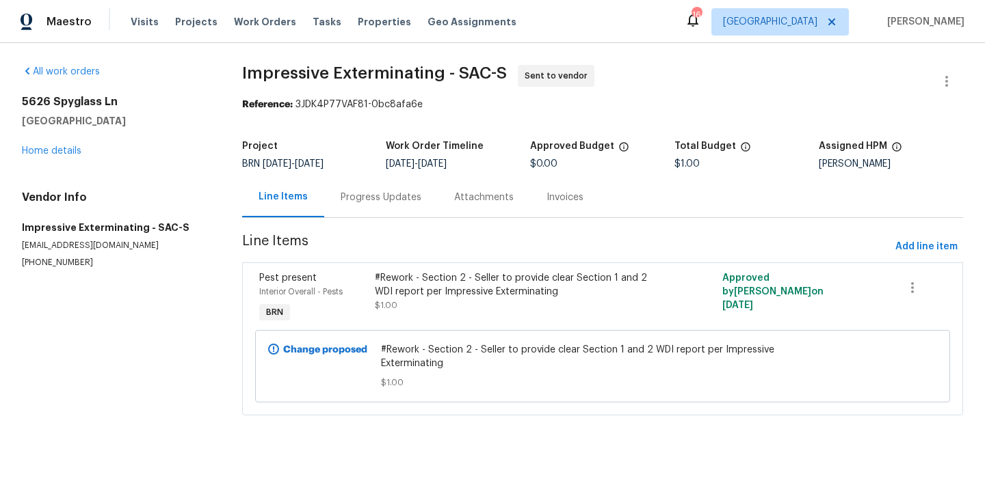
click at [358, 198] on div "Progress Updates" at bounding box center [381, 198] width 81 height 14
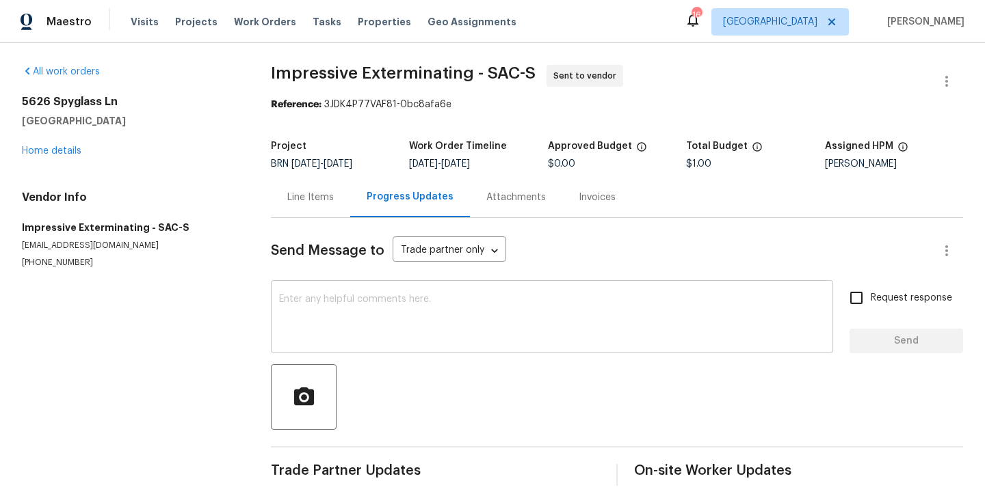
click at [366, 306] on textarea at bounding box center [552, 319] width 546 height 48
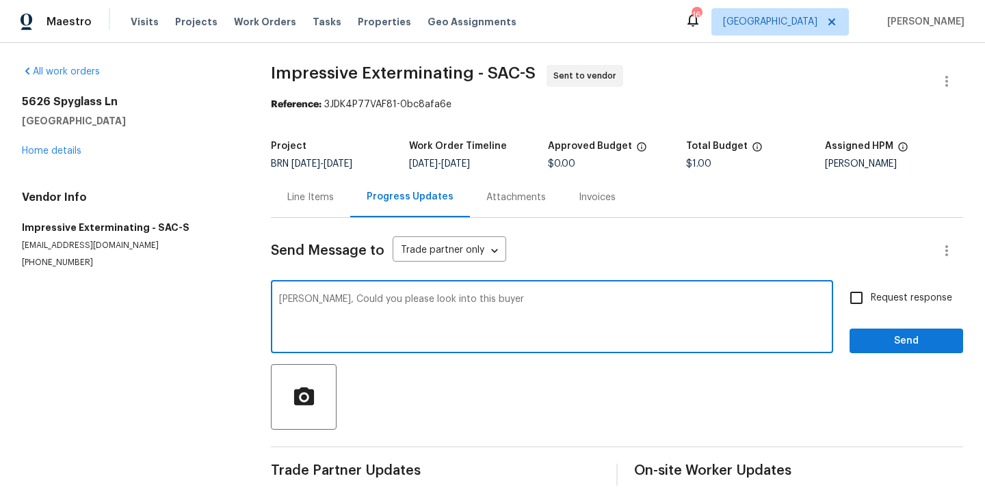
paste textarea "There is a leak causing water to drip outside the home."
click at [468, 298] on textarea "Alex, Could you please look into this buyer There is a leak causing water to dr…" at bounding box center [552, 319] width 546 height 48
paste textarea "The leak seems to originate from master bedroom shower."
click at [469, 307] on textarea "Alex, Could you please look into this, As per buyer there is a leak causing wat…" at bounding box center [552, 319] width 546 height 48
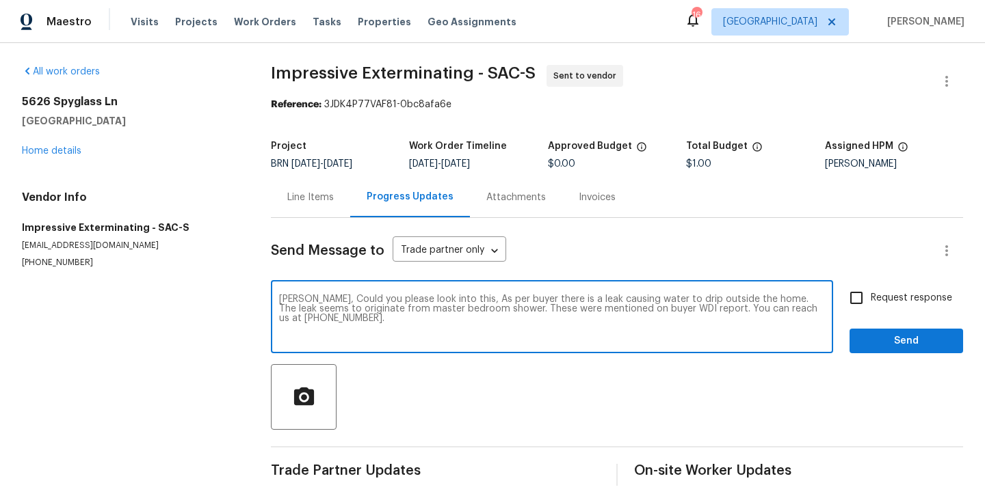
type textarea "Alex, Could you please look into this, As per buyer there is a leak causing wat…"
click at [859, 308] on input "Request response" at bounding box center [856, 298] width 29 height 29
checkbox input "true"
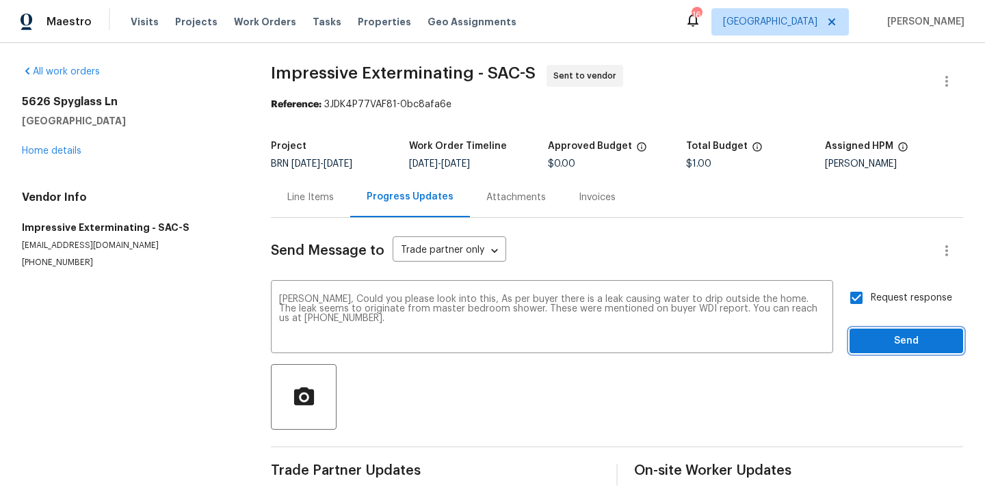
click at [909, 344] on span "Send" at bounding box center [906, 341] width 92 height 17
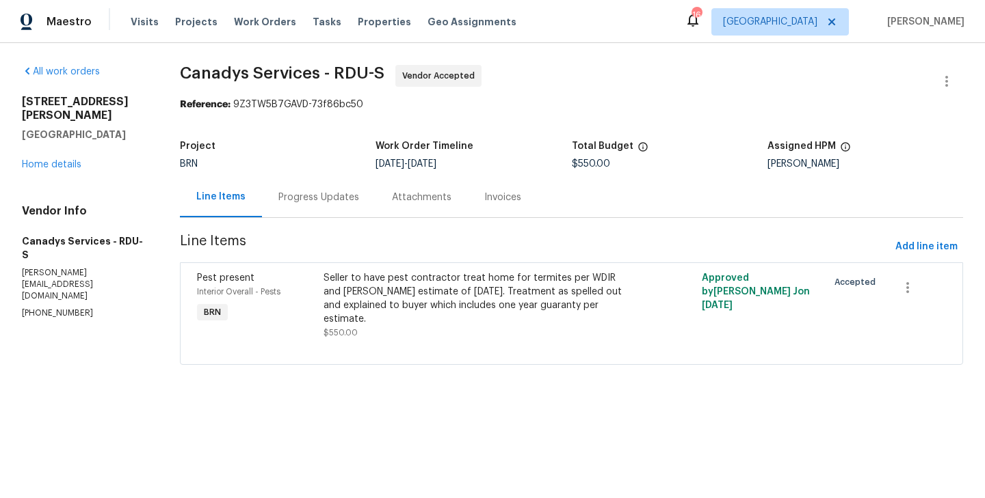
click at [320, 207] on div "Progress Updates" at bounding box center [319, 197] width 114 height 40
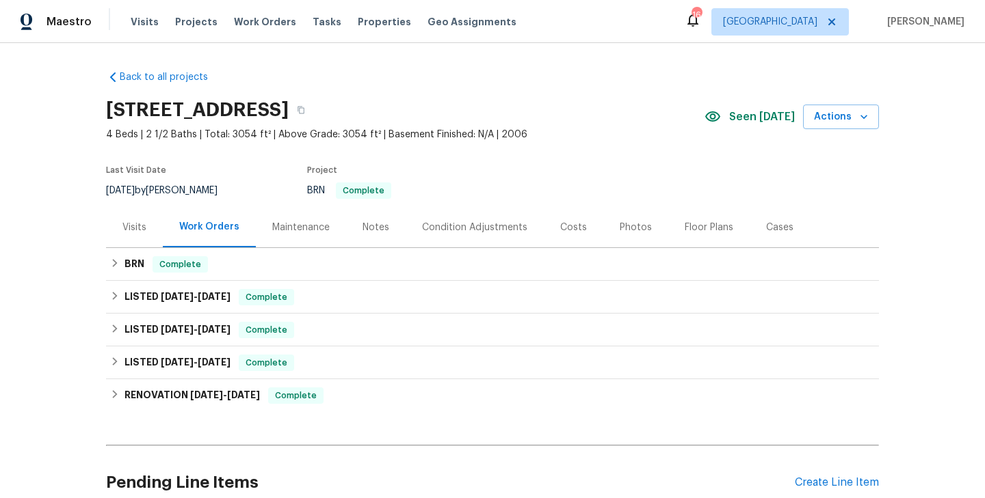
click at [304, 248] on div "BRN Complete HM-Handyman GENERAL_CONTRACTOR $250.00 [DATE] - [DATE] Complete" at bounding box center [492, 264] width 773 height 33
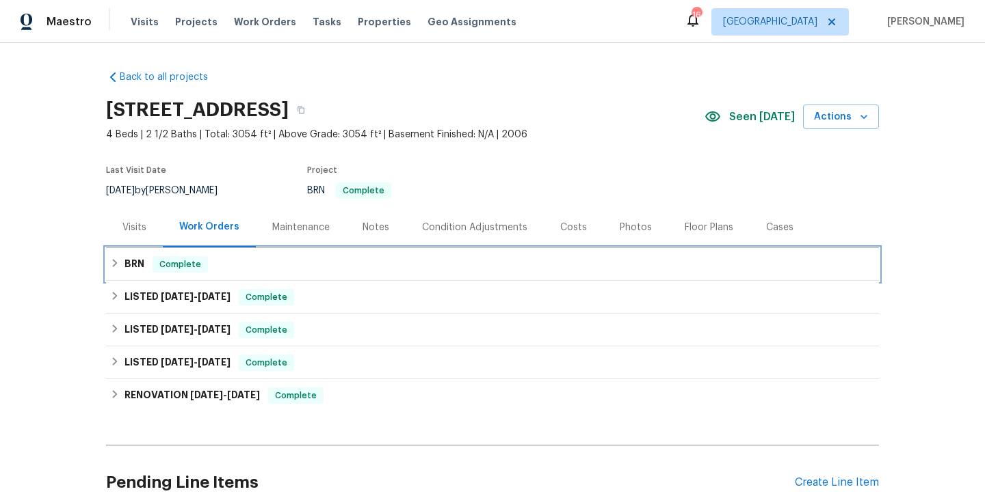
click at [263, 271] on div "BRN Complete" at bounding box center [492, 264] width 764 height 16
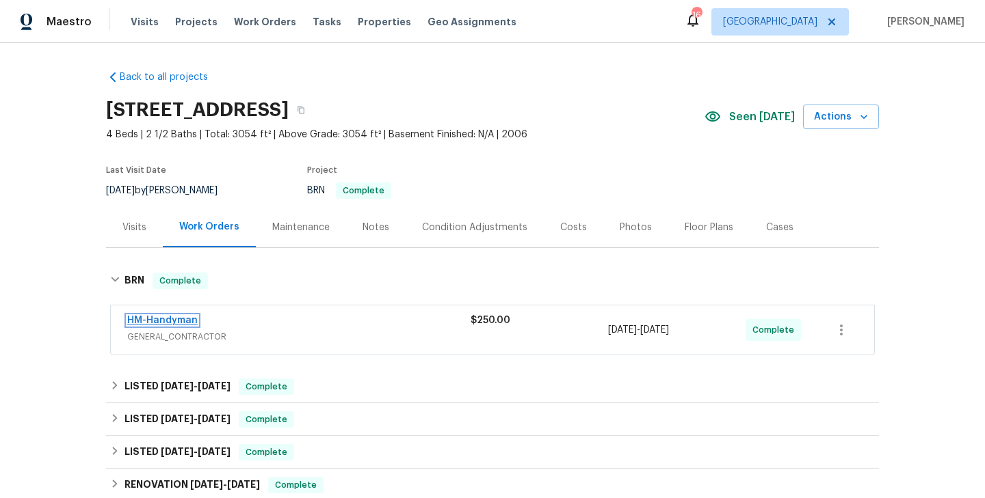
click at [181, 317] on link "HM-Handyman" at bounding box center [162, 321] width 70 height 10
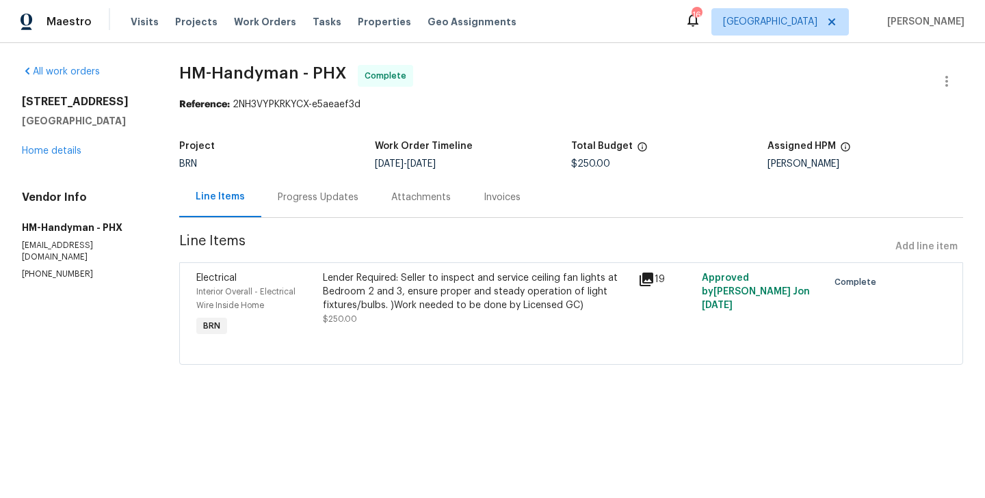
click at [322, 310] on div "Lender Required: Seller to inspect and service ceiling fan lights at Bedroom 2 …" at bounding box center [477, 305] width 316 height 77
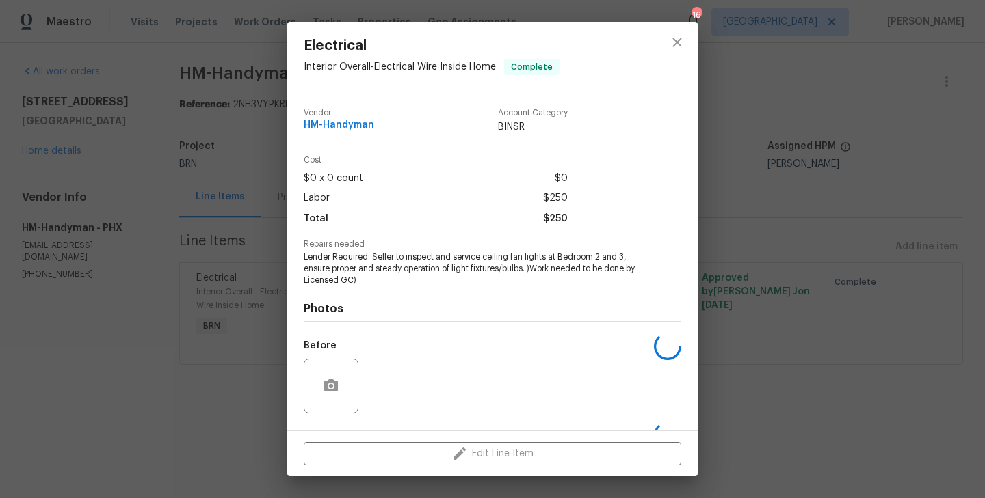
scroll to position [85, 0]
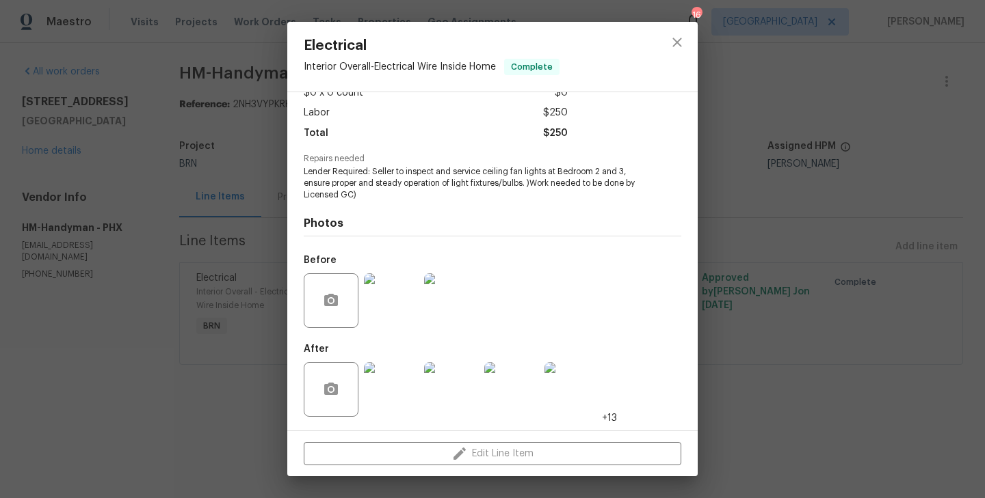
click at [399, 298] on img at bounding box center [391, 300] width 55 height 55
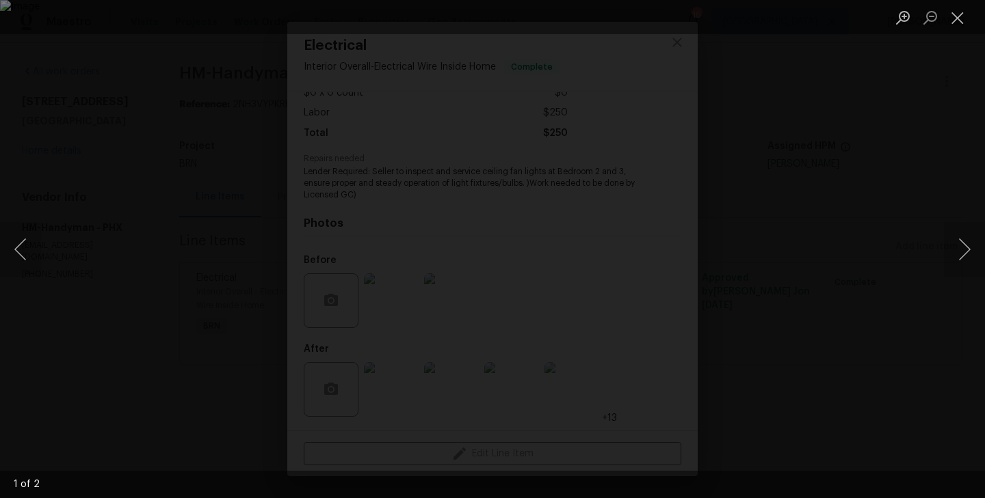
click at [133, 312] on div "Lightbox" at bounding box center [492, 249] width 985 height 498
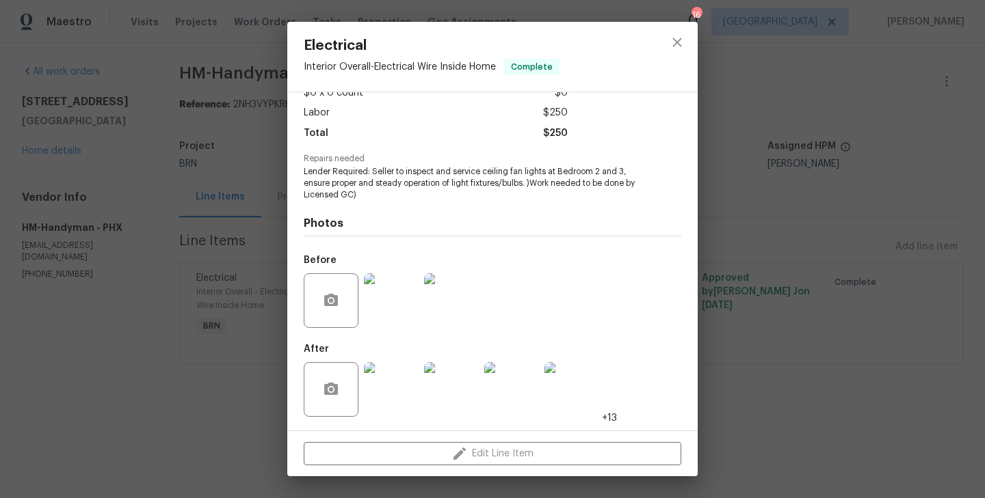
click at [379, 382] on img at bounding box center [391, 389] width 55 height 55
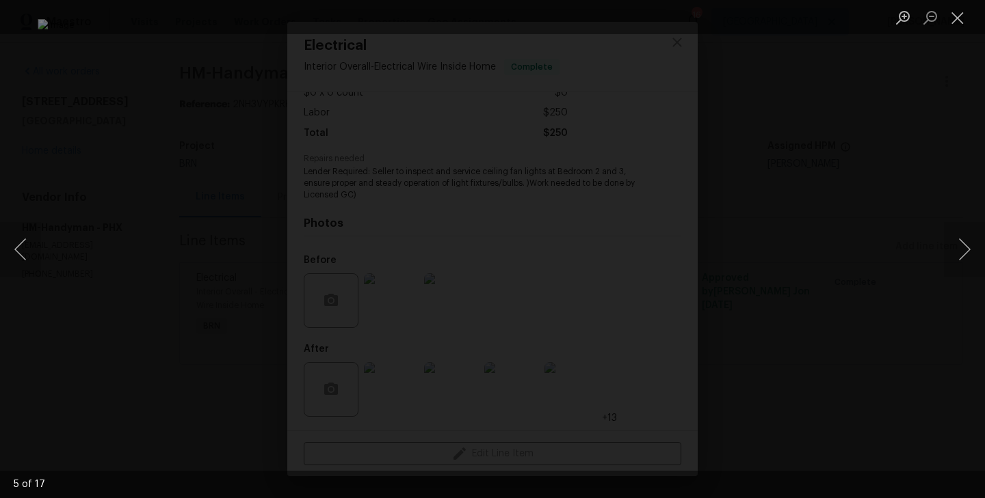
click at [813, 194] on img "Lightbox" at bounding box center [492, 249] width 909 height 460
click at [122, 293] on div "Lightbox" at bounding box center [492, 249] width 985 height 498
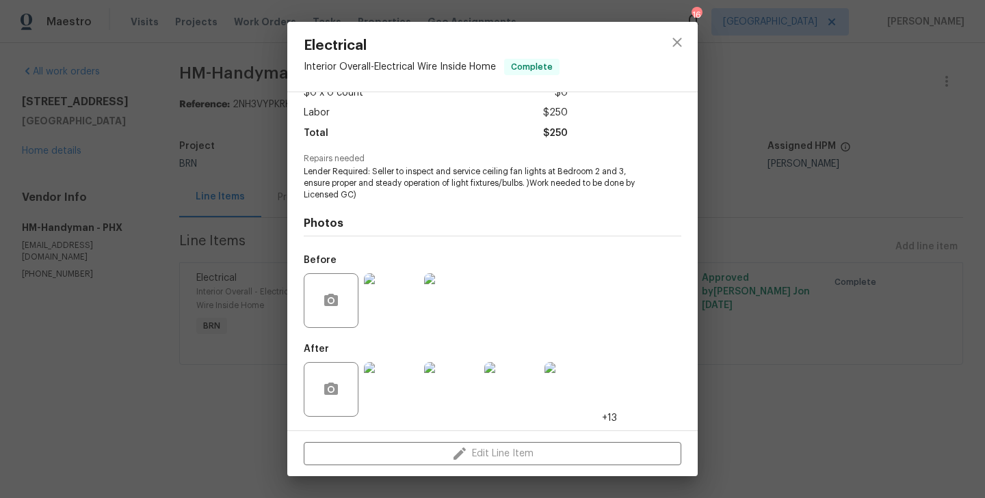
click at [122, 293] on div "Electrical Interior Overall - Electrical Wire Inside Home Complete Vendor HM-Ha…" at bounding box center [492, 249] width 985 height 498
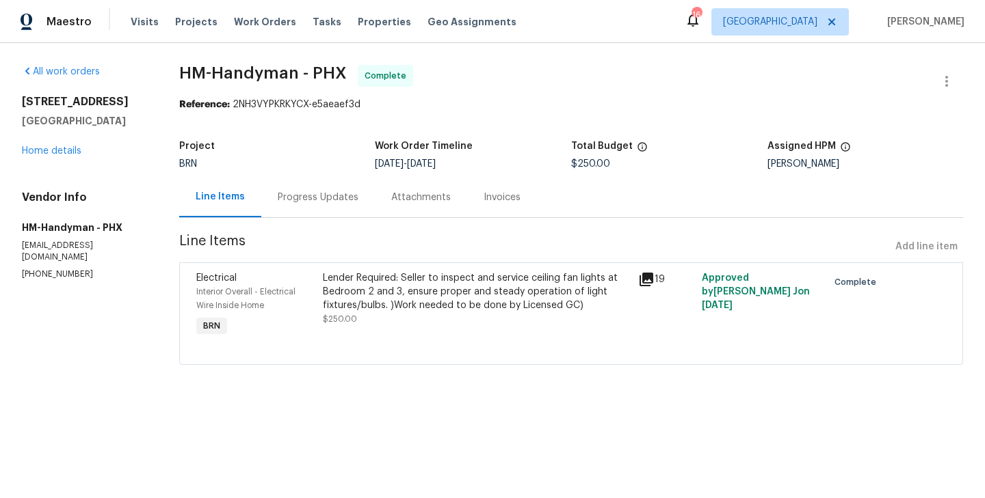
click at [319, 212] on div "Progress Updates" at bounding box center [318, 197] width 114 height 40
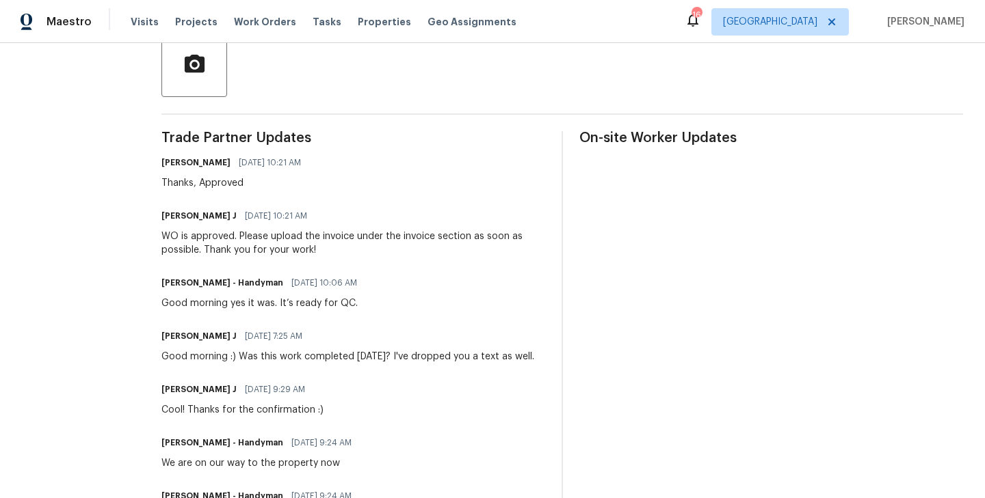
scroll to position [320, 0]
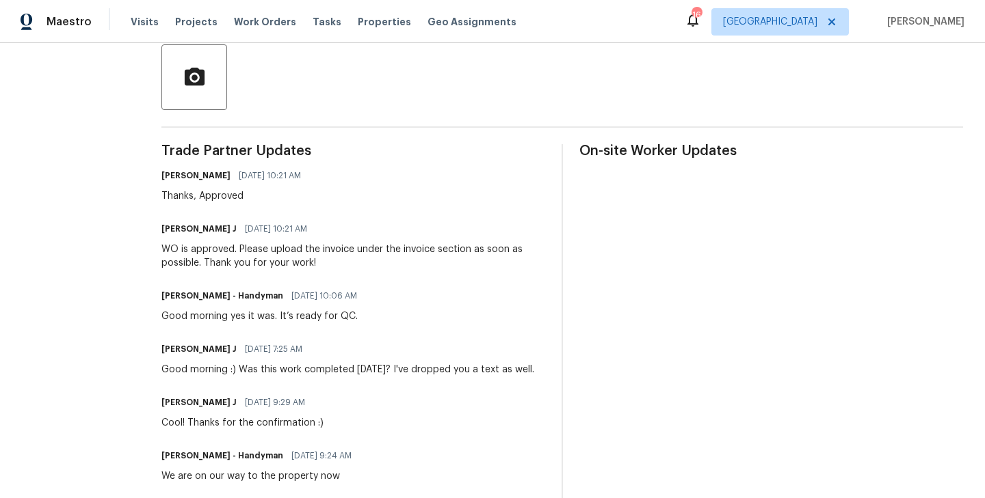
click at [205, 318] on div "Good morning yes it was. It’s ready for QC." at bounding box center [263, 317] width 204 height 14
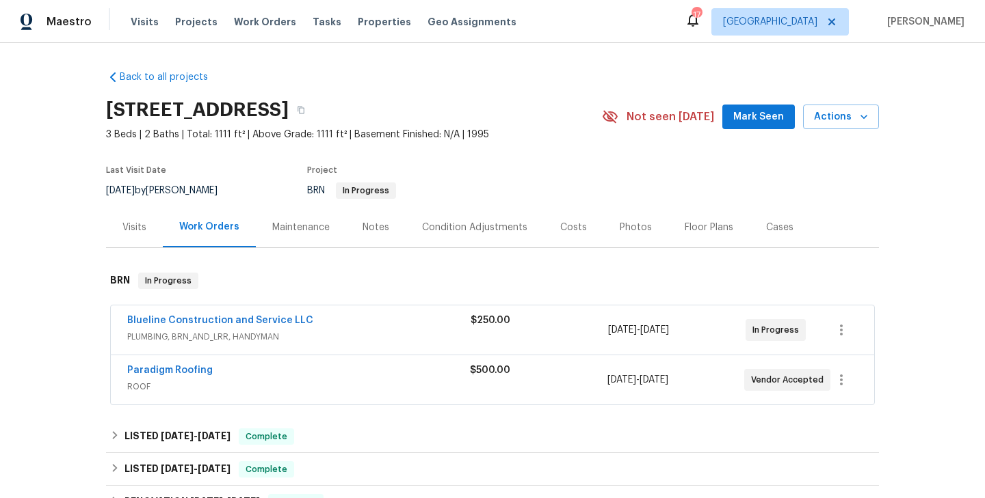
scroll to position [47, 0]
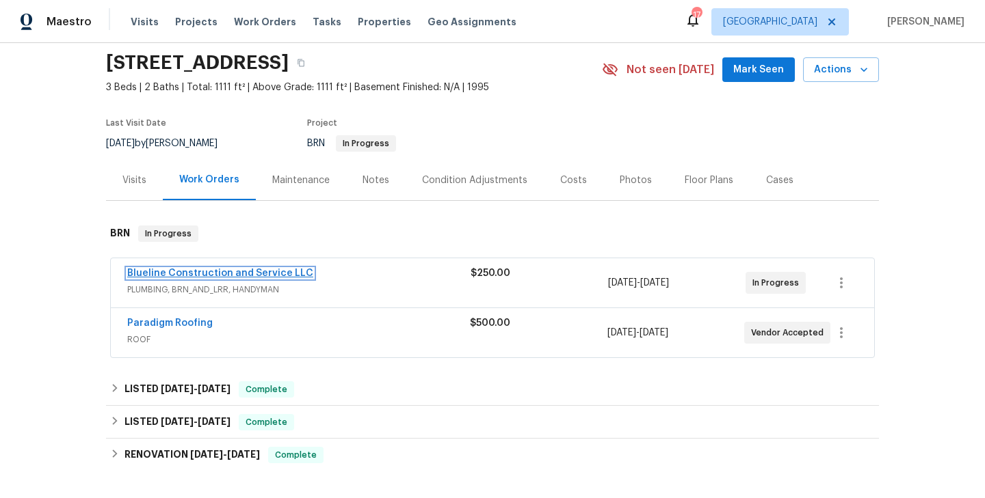
click at [253, 269] on link "Blueline Construction and Service LLC" at bounding box center [220, 274] width 186 height 10
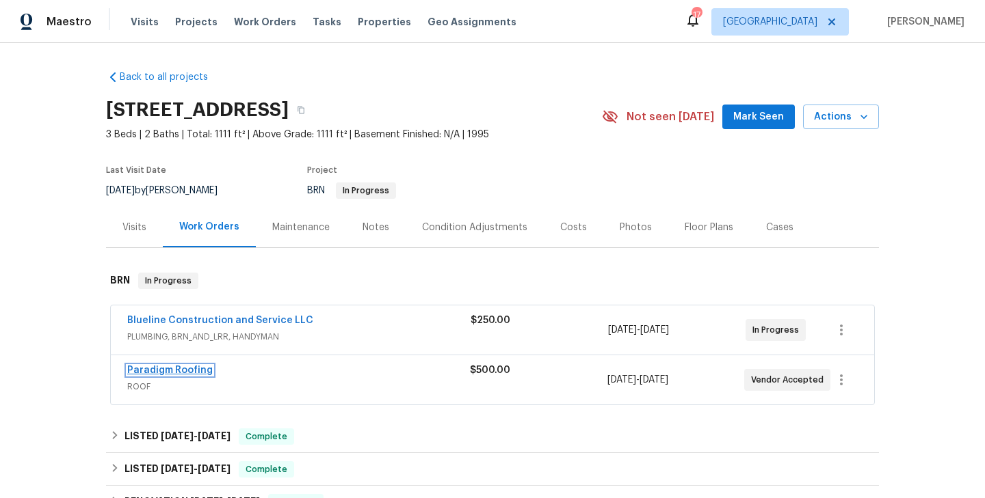
click at [168, 373] on link "Paradigm Roofing" at bounding box center [169, 371] width 85 height 10
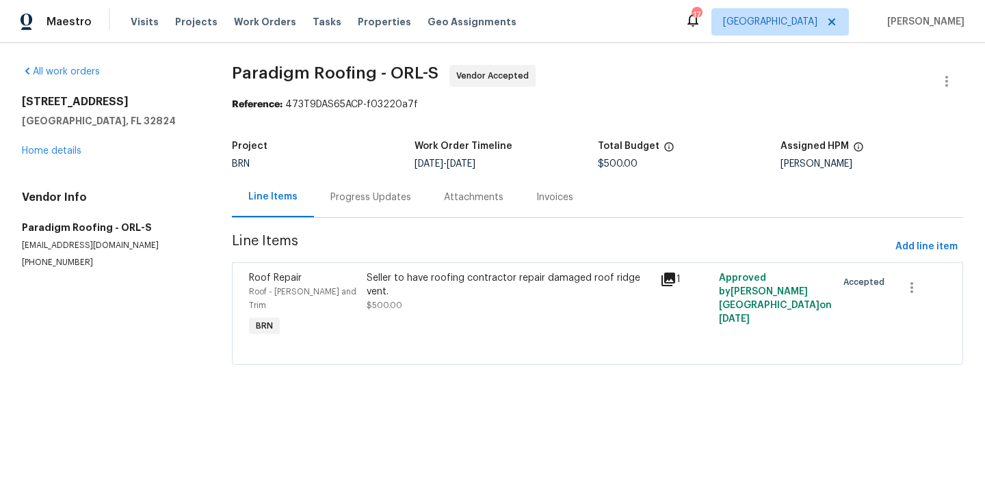
click at [354, 297] on div "Roof - Eaves and Trim" at bounding box center [303, 298] width 109 height 27
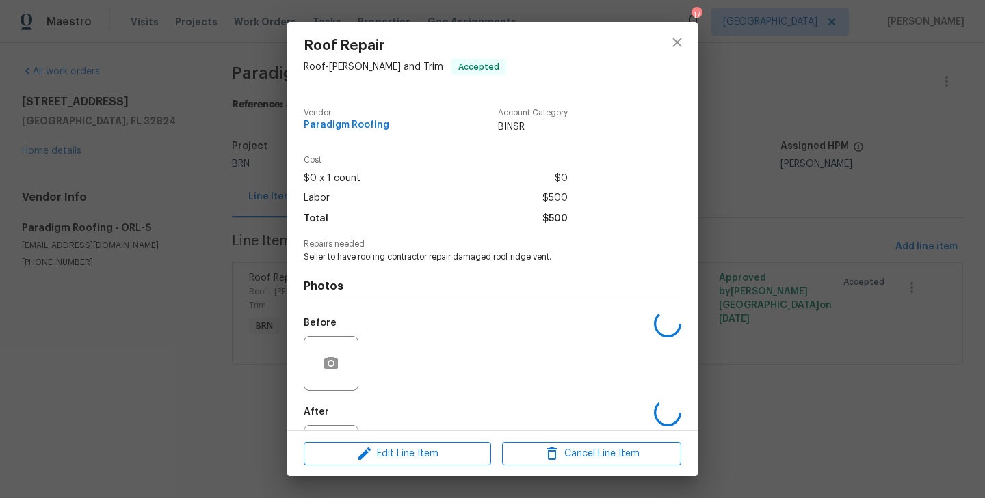
scroll to position [63, 0]
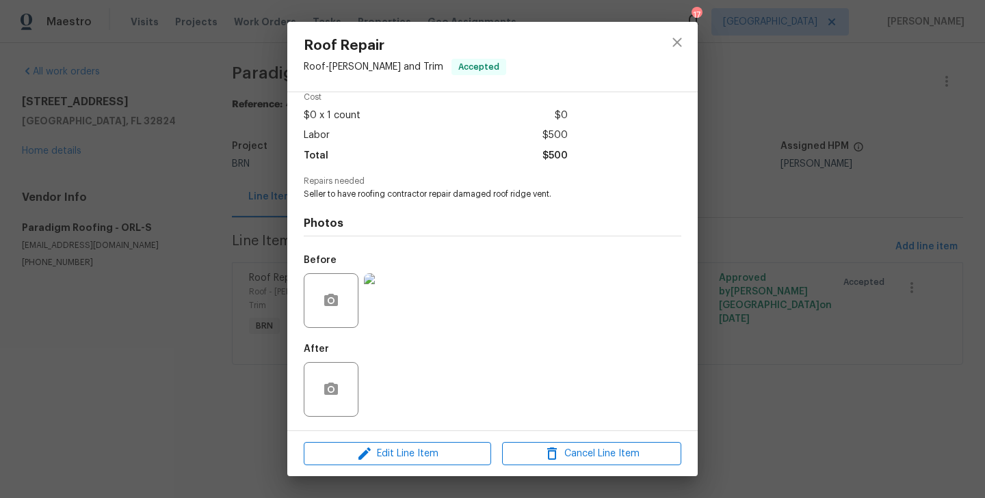
click at [187, 297] on div "Roof Repair Roof - Eaves and Trim Accepted Vendor Paradigm Roofing Account Cate…" at bounding box center [492, 249] width 985 height 498
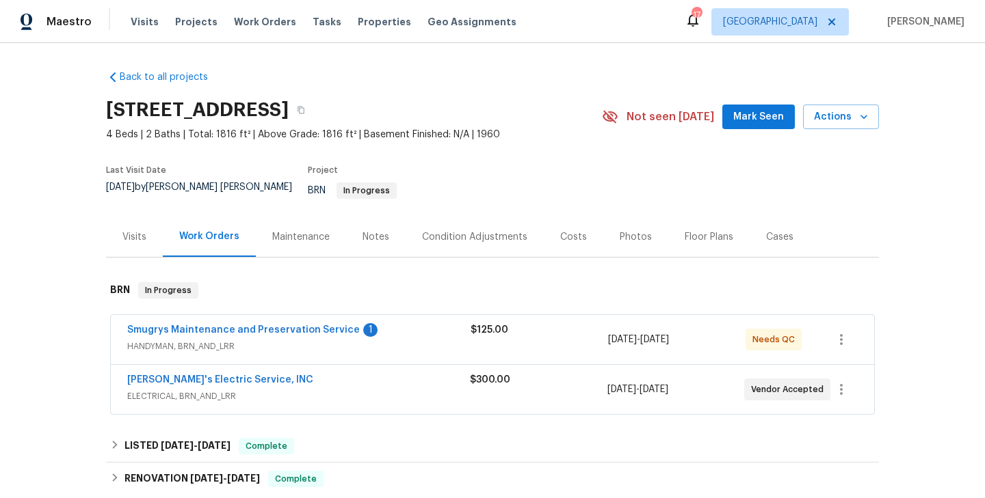
scroll to position [44, 0]
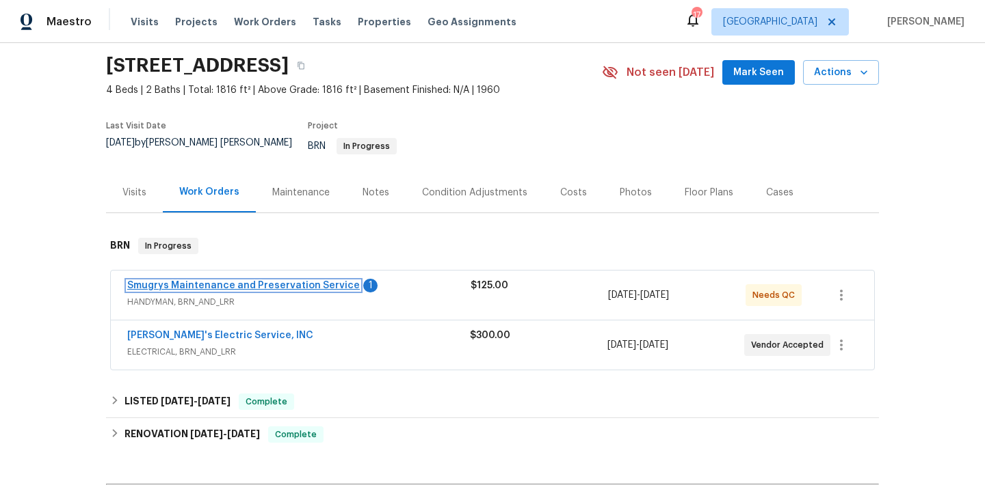
click at [256, 281] on link "Smugrys Maintenance and Preservation Service" at bounding box center [243, 286] width 232 height 10
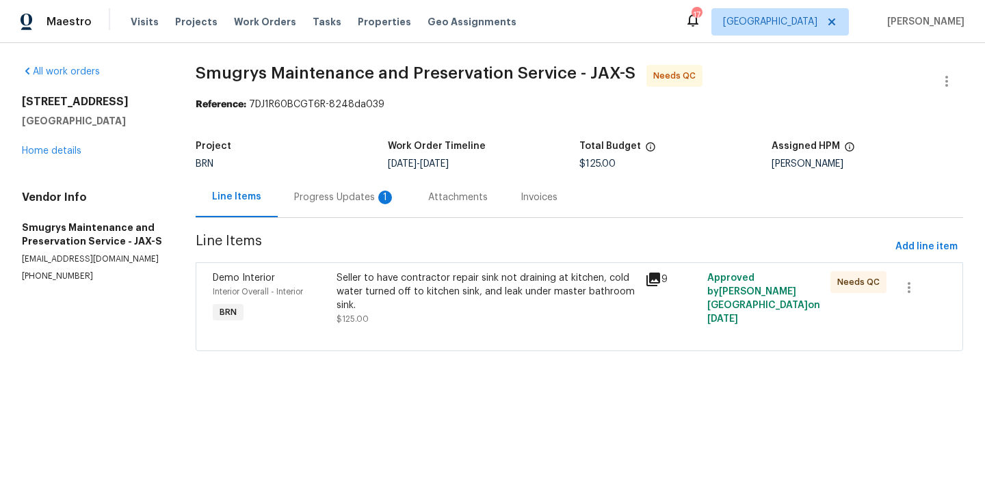
click at [328, 289] on div "Interior Overall - Interior" at bounding box center [271, 292] width 116 height 14
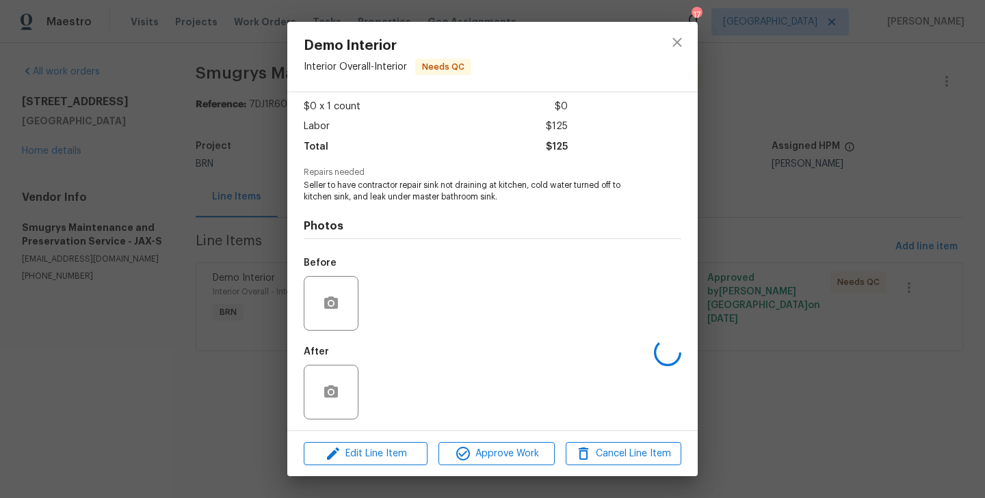
scroll to position [83, 0]
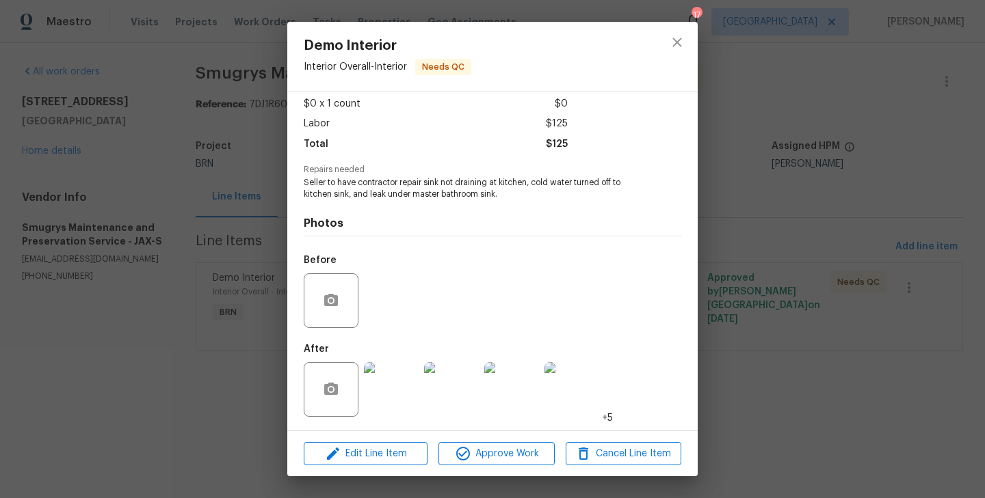
click at [202, 289] on div "Demo Interior Interior Overall - Interior Needs QC Vendor Smugrys Maintenance a…" at bounding box center [492, 249] width 985 height 498
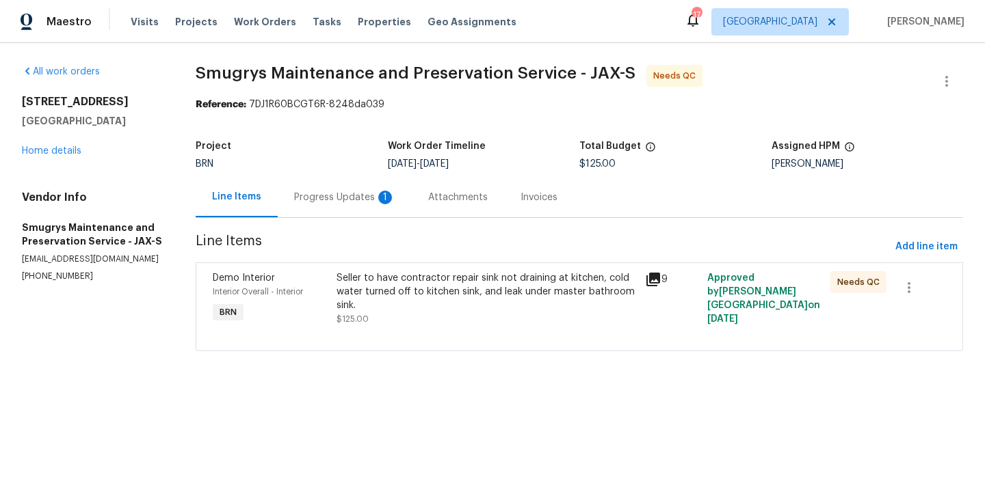
click at [340, 200] on div "Progress Updates 1" at bounding box center [344, 198] width 101 height 14
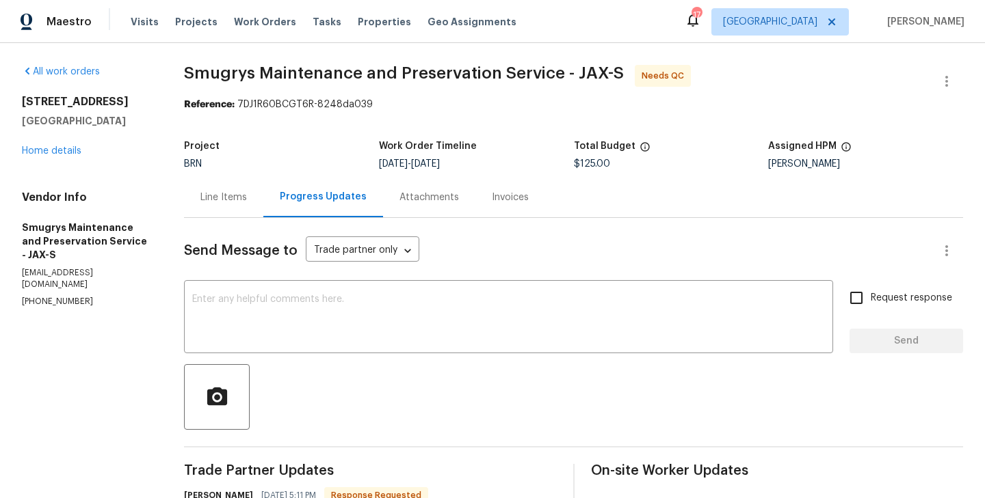
click at [65, 157] on div "[STREET_ADDRESS] Home details" at bounding box center [86, 126] width 129 height 63
click at [59, 151] on link "Home details" at bounding box center [51, 151] width 59 height 10
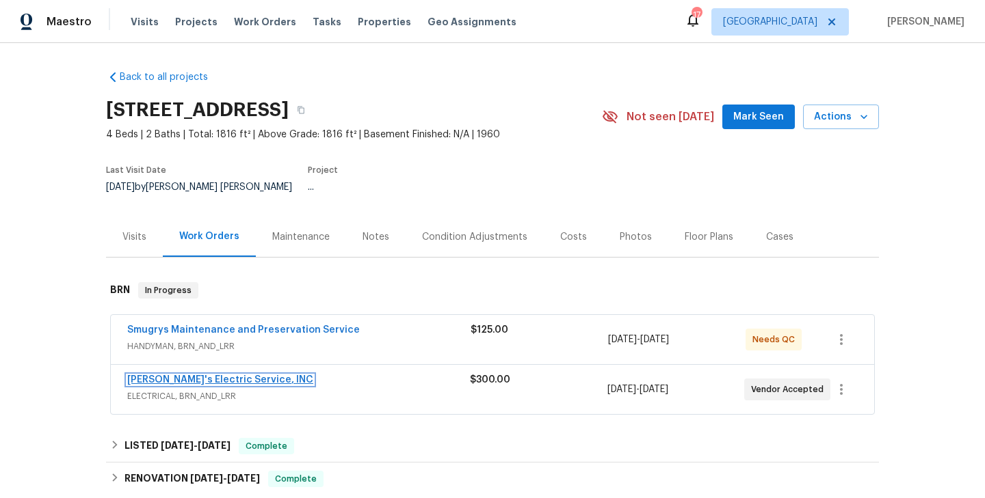
click at [222, 375] on link "[PERSON_NAME]'s Electric Service, INC" at bounding box center [220, 380] width 186 height 10
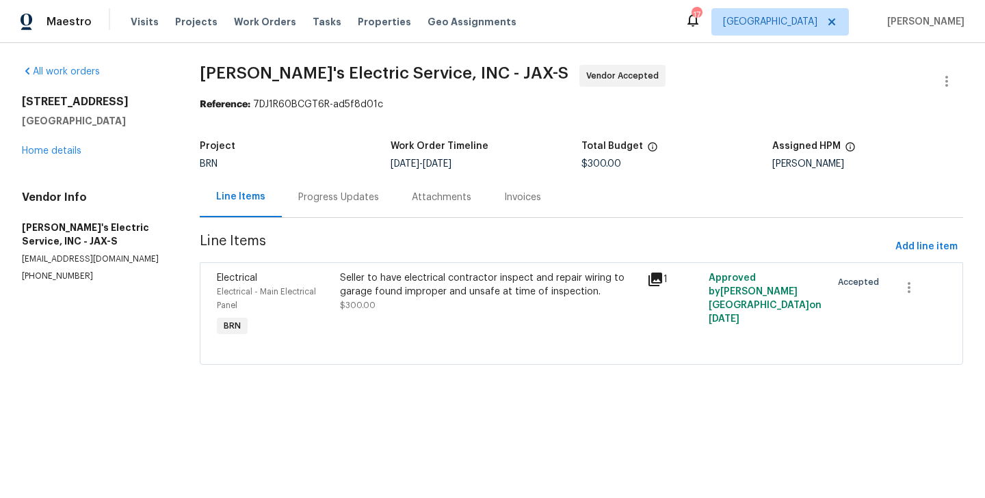
click at [347, 214] on div "Progress Updates" at bounding box center [339, 197] width 114 height 40
